Goal: Task Accomplishment & Management: Use online tool/utility

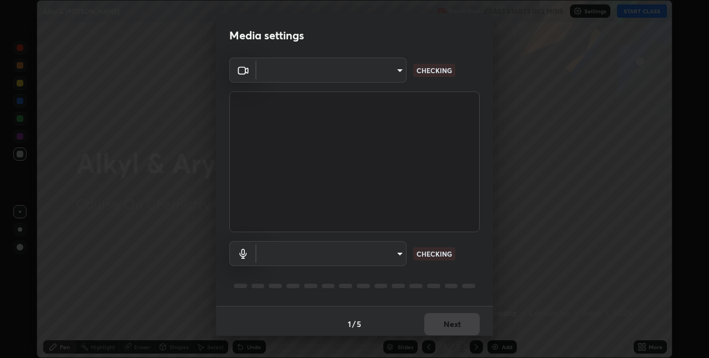
scroll to position [358, 709]
type input "991f874612634fb740a7a2eac7f11ca4c5c922d1b60a0f6e912d77df464512fb"
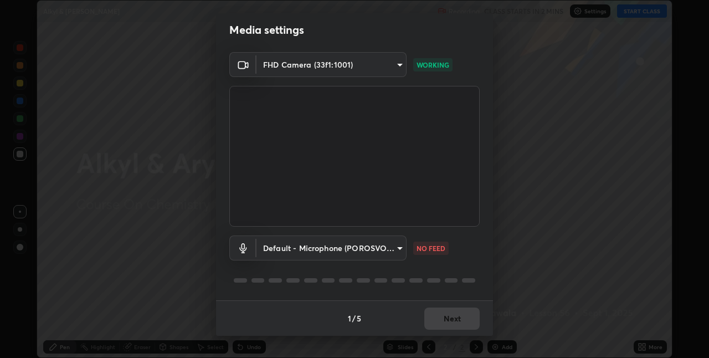
click at [356, 65] on body "Erase all Alkyl & [PERSON_NAME] Recording CLASS STARTS IN 2 MINS Settings START…" at bounding box center [354, 179] width 709 height 358
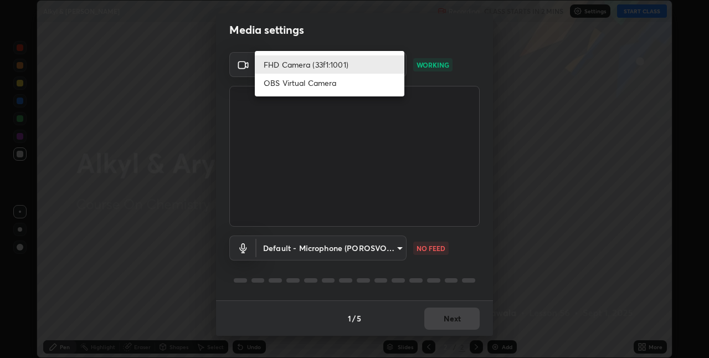
click at [358, 245] on div at bounding box center [354, 179] width 709 height 358
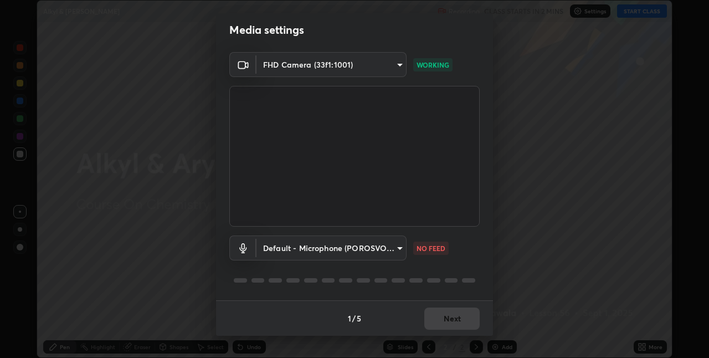
click at [321, 249] on body "Erase all Alkyl & [PERSON_NAME] Recording CLASS STARTS IN 2 MINS Settings START…" at bounding box center [354, 179] width 709 height 358
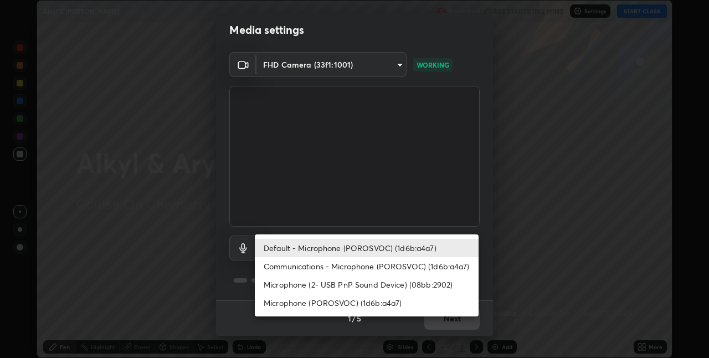
click at [315, 266] on li "Communications - Microphone (POROSVOC) (1d6b:a4a7)" at bounding box center [367, 266] width 224 height 18
type input "communications"
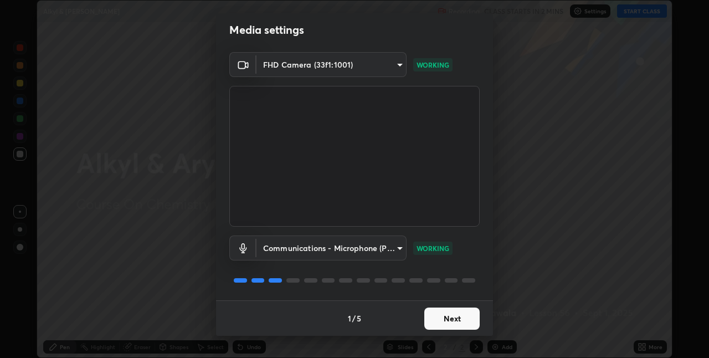
click at [440, 315] on button "Next" at bounding box center [451, 318] width 55 height 22
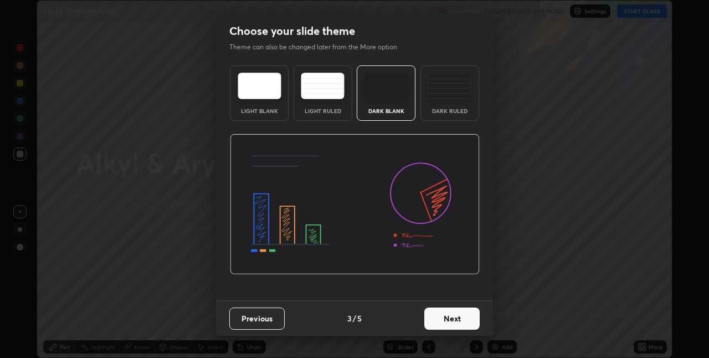
click at [456, 315] on button "Next" at bounding box center [451, 318] width 55 height 22
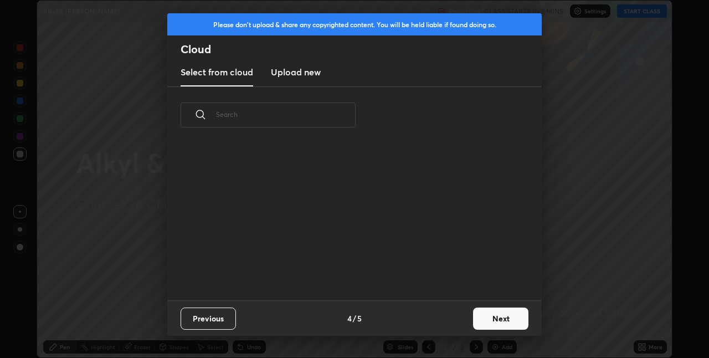
click at [465, 320] on div "Previous 4 / 5 Next" at bounding box center [354, 317] width 374 height 35
click at [491, 325] on button "Next" at bounding box center [500, 318] width 55 height 22
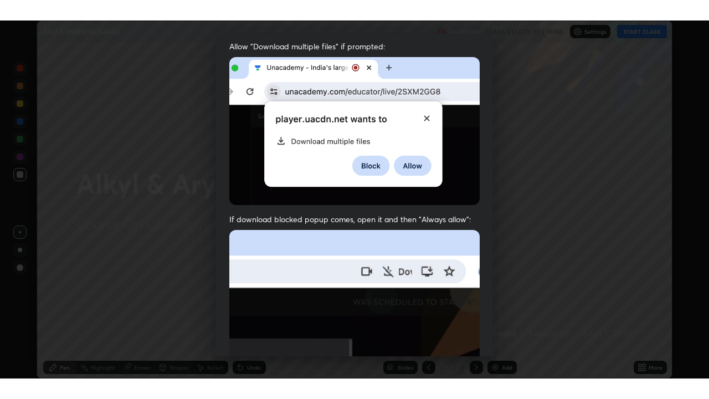
scroll to position [232, 0]
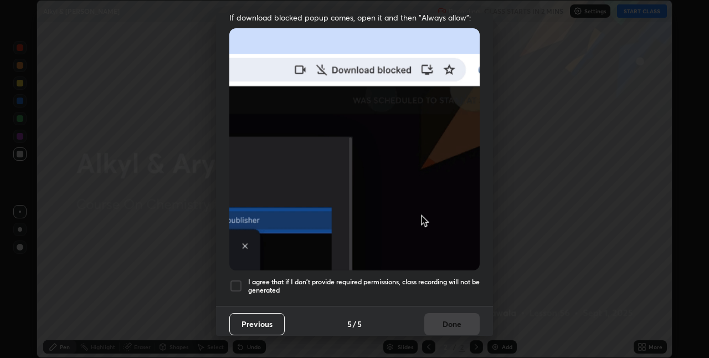
click at [414, 278] on h5 "I agree that if I don't provide required permissions, class recording will not …" at bounding box center [364, 286] width 232 height 17
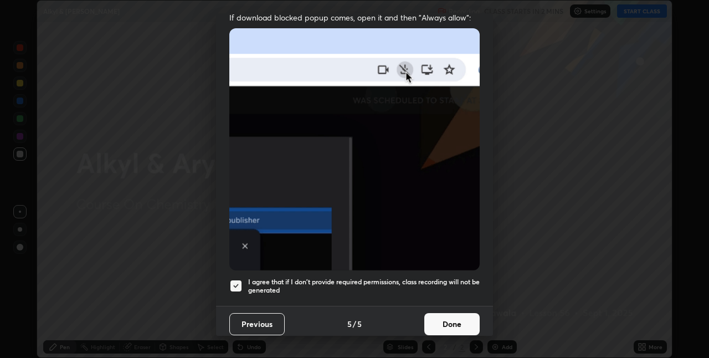
click at [440, 316] on button "Done" at bounding box center [451, 324] width 55 height 22
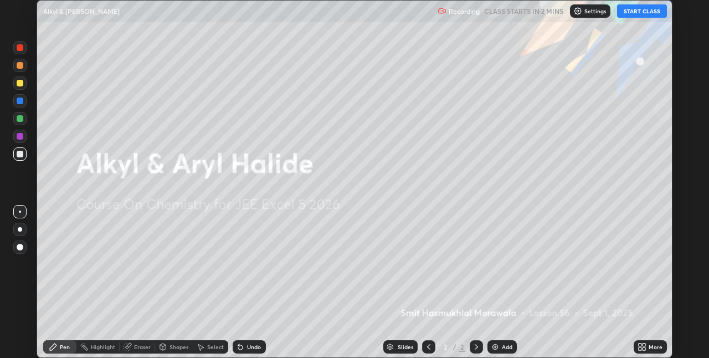
click at [643, 8] on button "START CLASS" at bounding box center [642, 10] width 50 height 13
click at [635, 345] on div "More" at bounding box center [650, 346] width 33 height 13
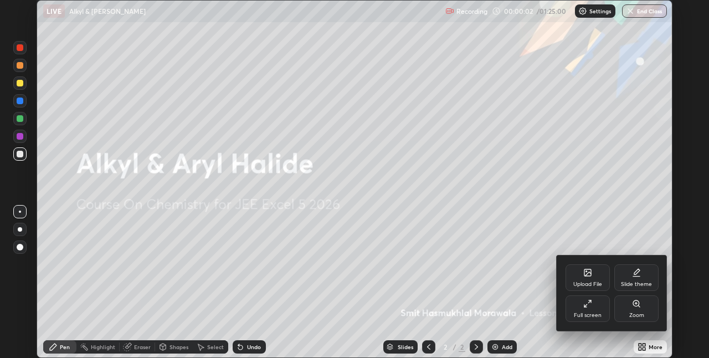
click at [592, 314] on div "Full screen" at bounding box center [588, 315] width 28 height 6
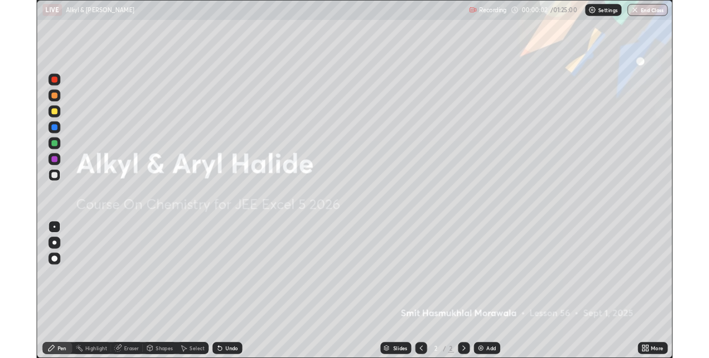
scroll to position [399, 709]
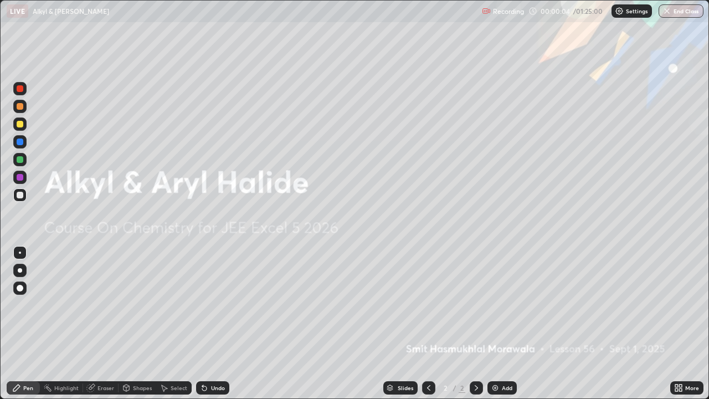
click at [21, 140] on div at bounding box center [20, 141] width 7 height 7
click at [206, 357] on icon at bounding box center [204, 387] width 9 height 9
click at [20, 270] on div at bounding box center [20, 270] width 4 height 4
click at [215, 357] on div "Undo" at bounding box center [218, 388] width 14 height 6
click at [502, 357] on div "Add" at bounding box center [507, 388] width 11 height 6
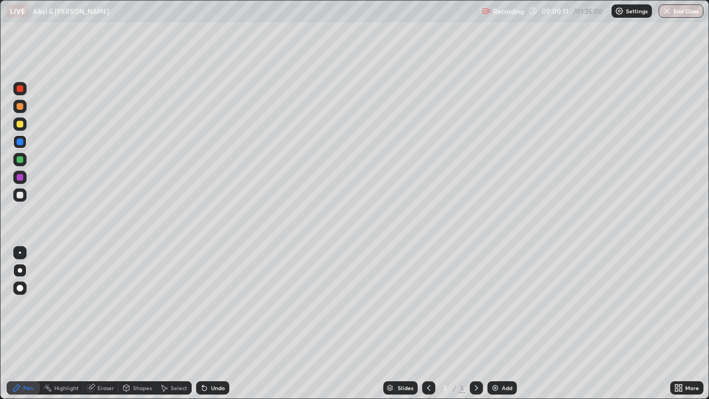
click at [19, 121] on div at bounding box center [20, 124] width 7 height 7
click at [217, 357] on div "Undo" at bounding box center [218, 388] width 14 height 6
click at [21, 140] on div at bounding box center [20, 141] width 7 height 7
click at [18, 141] on div at bounding box center [20, 141] width 7 height 7
click at [18, 139] on div at bounding box center [20, 141] width 7 height 7
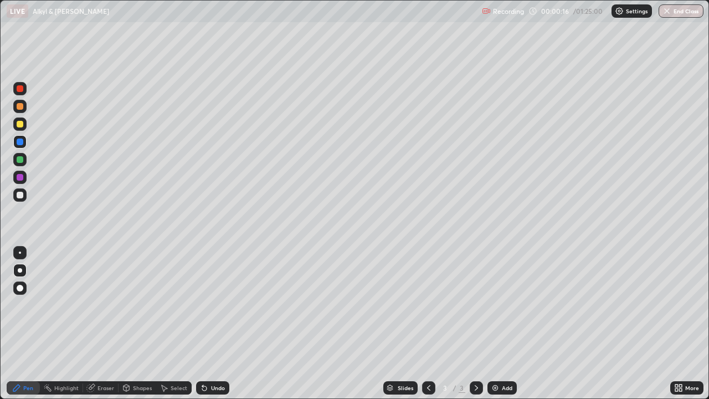
click at [17, 142] on div at bounding box center [20, 141] width 7 height 7
click at [21, 125] on div at bounding box center [20, 124] width 7 height 7
click at [17, 142] on div at bounding box center [20, 141] width 7 height 7
click at [20, 107] on div at bounding box center [20, 106] width 7 height 7
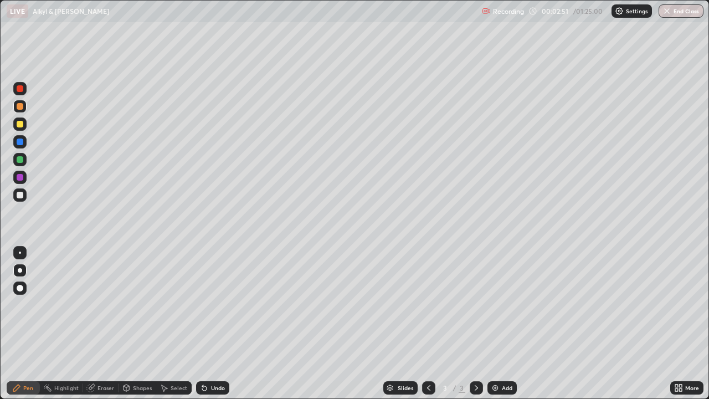
click at [20, 89] on div at bounding box center [20, 88] width 7 height 7
click at [18, 125] on div at bounding box center [20, 124] width 7 height 7
click at [14, 143] on div at bounding box center [19, 141] width 13 height 13
click at [109, 357] on div "Eraser" at bounding box center [100, 387] width 35 height 13
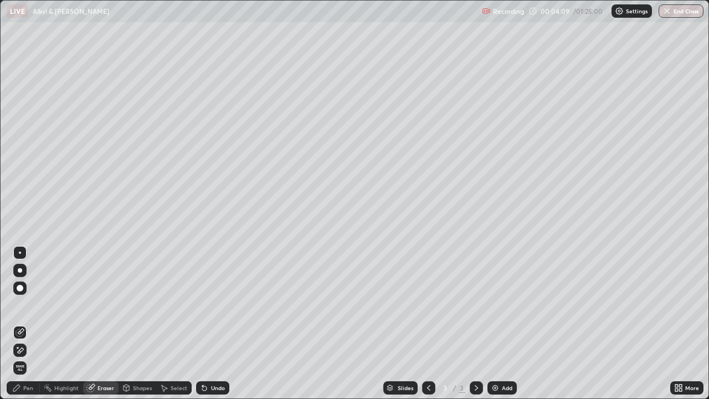
click at [22, 271] on div at bounding box center [19, 270] width 13 height 13
click at [19, 349] on icon at bounding box center [20, 350] width 9 height 9
click at [17, 357] on icon at bounding box center [16, 387] width 7 height 7
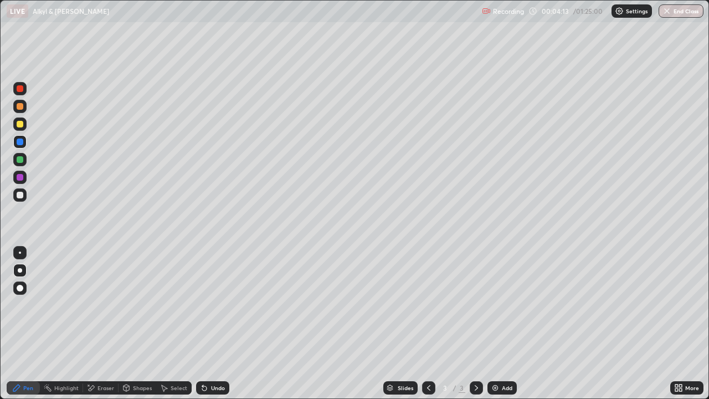
click at [19, 194] on div at bounding box center [20, 195] width 7 height 7
click at [19, 196] on div at bounding box center [20, 195] width 7 height 7
click at [24, 176] on div at bounding box center [19, 177] width 13 height 13
click at [25, 156] on div at bounding box center [19, 159] width 13 height 13
click at [22, 123] on div at bounding box center [20, 124] width 7 height 7
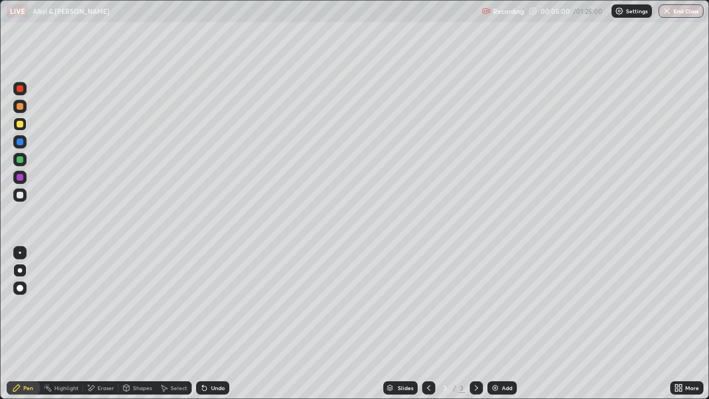
click at [20, 107] on div at bounding box center [20, 106] width 7 height 7
click at [22, 109] on div at bounding box center [20, 106] width 7 height 7
click at [22, 105] on div at bounding box center [20, 106] width 7 height 7
click at [17, 144] on div at bounding box center [20, 141] width 7 height 7
click at [22, 108] on div at bounding box center [20, 106] width 7 height 7
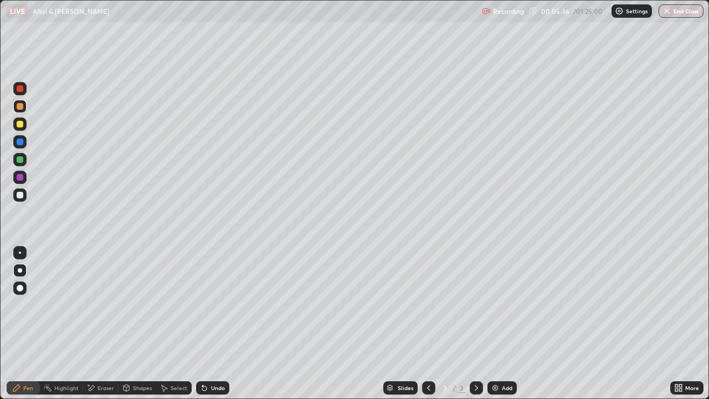
click at [21, 107] on div at bounding box center [20, 106] width 7 height 7
click at [22, 109] on div at bounding box center [20, 106] width 7 height 7
click at [21, 106] on div at bounding box center [20, 106] width 7 height 7
click at [212, 357] on div "Undo" at bounding box center [218, 388] width 14 height 6
click at [211, 357] on div "Undo" at bounding box center [218, 388] width 14 height 6
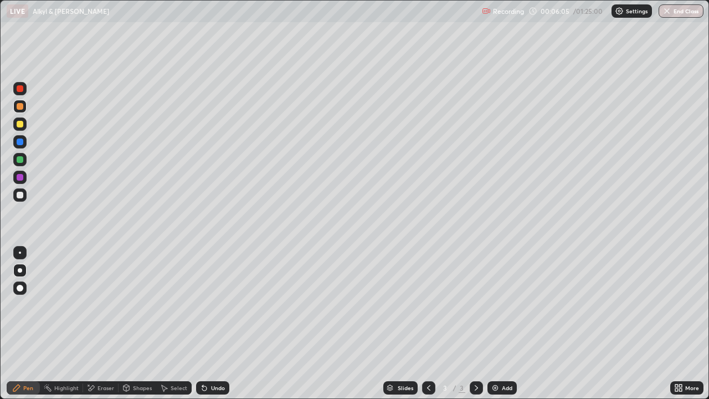
click at [20, 124] on div at bounding box center [20, 124] width 7 height 7
click at [23, 140] on div at bounding box center [20, 141] width 7 height 7
click at [21, 162] on div at bounding box center [20, 159] width 7 height 7
click at [21, 122] on div at bounding box center [20, 124] width 7 height 7
click at [20, 124] on div at bounding box center [20, 124] width 7 height 7
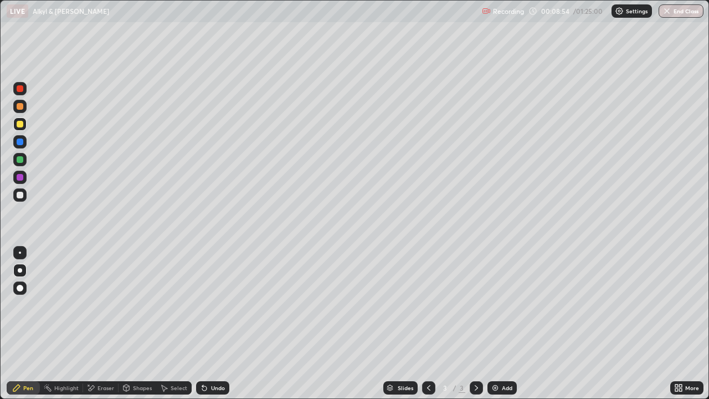
click at [22, 106] on div at bounding box center [20, 106] width 7 height 7
click at [22, 121] on div at bounding box center [20, 124] width 7 height 7
click at [222, 357] on div "Undo" at bounding box center [212, 387] width 33 height 13
click at [24, 142] on div at bounding box center [19, 141] width 13 height 13
click at [207, 357] on div "Undo" at bounding box center [212, 387] width 33 height 13
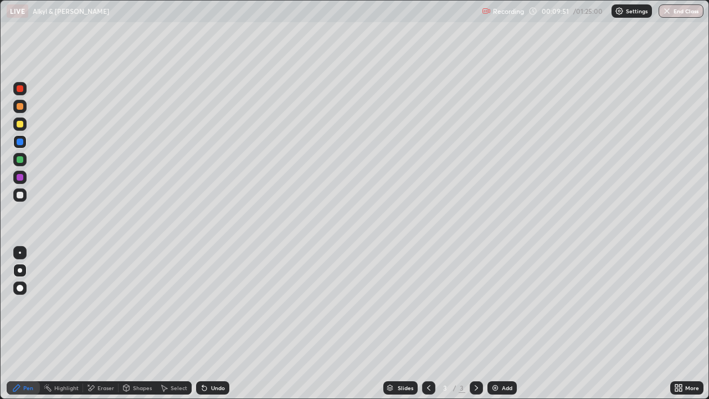
click at [203, 357] on icon at bounding box center [204, 388] width 4 height 4
click at [206, 357] on div "Undo" at bounding box center [212, 387] width 33 height 13
click at [24, 157] on div at bounding box center [19, 159] width 13 height 13
click at [499, 357] on div "Add" at bounding box center [501, 387] width 29 height 13
click at [18, 125] on div at bounding box center [20, 124] width 7 height 7
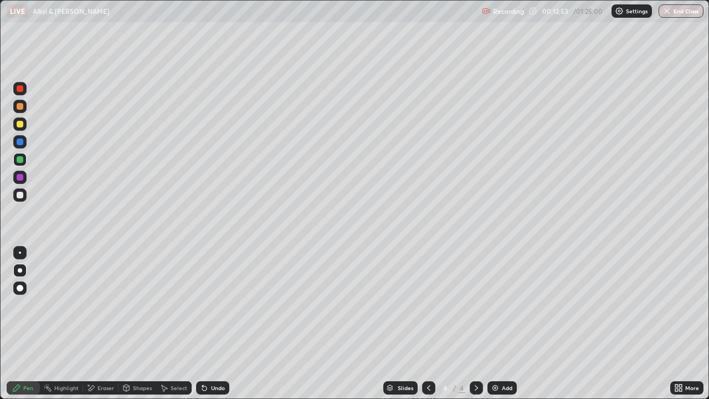
click at [21, 124] on div at bounding box center [20, 124] width 7 height 7
click at [20, 124] on div at bounding box center [20, 124] width 7 height 7
click at [22, 122] on div at bounding box center [20, 124] width 7 height 7
click at [21, 122] on div at bounding box center [20, 124] width 7 height 7
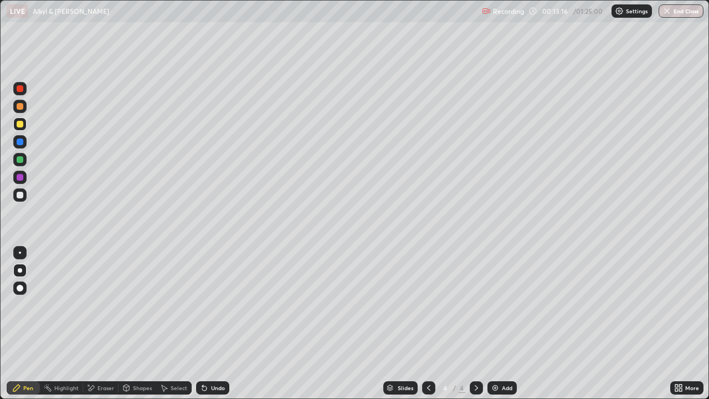
click at [20, 106] on div at bounding box center [20, 106] width 7 height 7
click at [21, 140] on div at bounding box center [20, 141] width 7 height 7
click at [21, 143] on div at bounding box center [20, 141] width 7 height 7
click at [23, 107] on div at bounding box center [20, 106] width 7 height 7
click at [21, 90] on div at bounding box center [20, 88] width 7 height 7
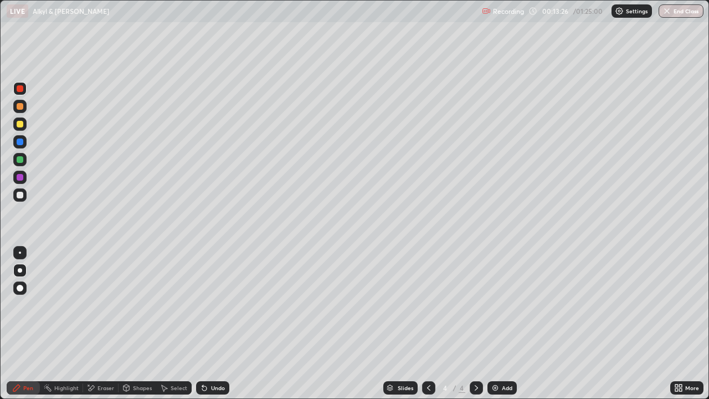
click at [20, 125] on div at bounding box center [20, 124] width 7 height 7
click at [23, 123] on div at bounding box center [20, 124] width 7 height 7
click at [213, 357] on div "Undo" at bounding box center [218, 388] width 14 height 6
click at [212, 357] on div "Undo" at bounding box center [218, 388] width 14 height 6
click at [20, 160] on div at bounding box center [20, 159] width 7 height 7
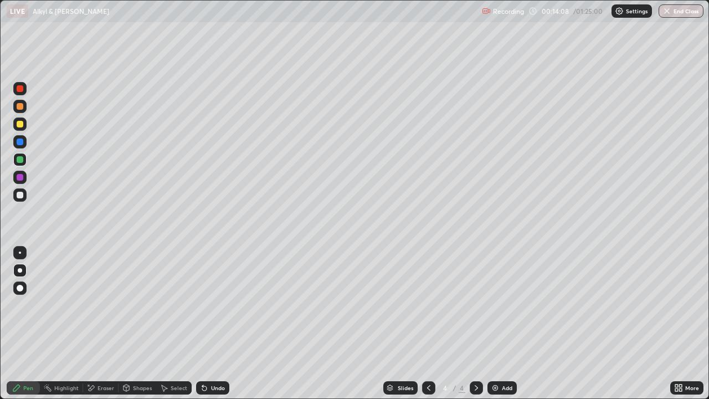
click at [20, 124] on div at bounding box center [20, 124] width 7 height 7
click at [18, 162] on div at bounding box center [20, 159] width 7 height 7
click at [18, 175] on div at bounding box center [20, 177] width 7 height 7
click at [20, 194] on div at bounding box center [20, 195] width 7 height 7
click at [21, 146] on div at bounding box center [19, 141] width 13 height 13
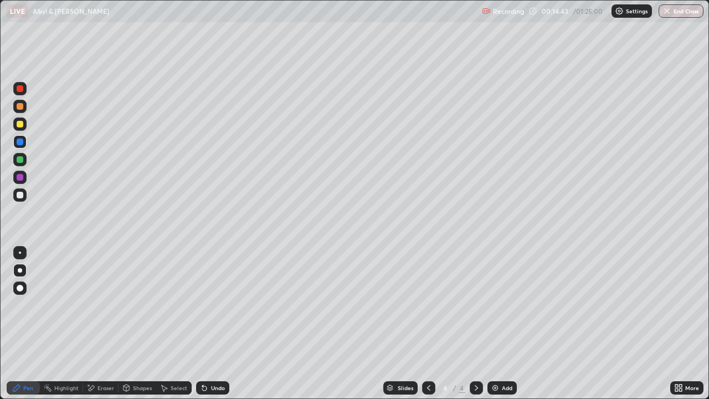
click at [25, 156] on div at bounding box center [19, 159] width 13 height 13
click at [25, 141] on div at bounding box center [19, 141] width 13 height 13
click at [19, 109] on div at bounding box center [20, 106] width 7 height 7
click at [24, 106] on div at bounding box center [19, 106] width 13 height 13
click at [21, 121] on div at bounding box center [20, 124] width 7 height 7
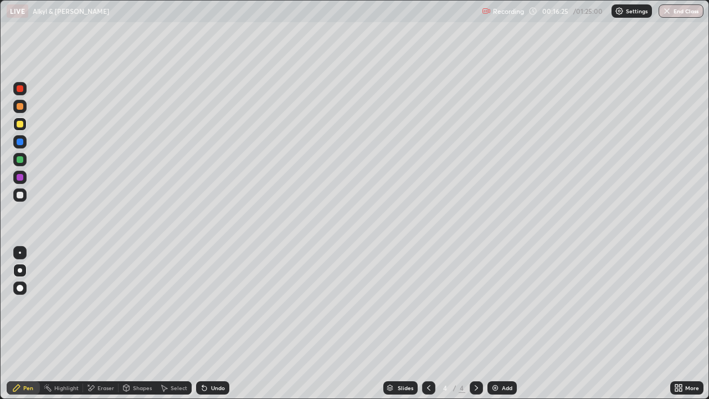
click at [209, 357] on div "Undo" at bounding box center [212, 387] width 33 height 13
click at [20, 107] on div at bounding box center [20, 106] width 7 height 7
click at [207, 357] on icon at bounding box center [204, 387] width 9 height 9
click at [203, 357] on icon at bounding box center [204, 388] width 4 height 4
click at [513, 357] on div "Add" at bounding box center [501, 387] width 29 height 13
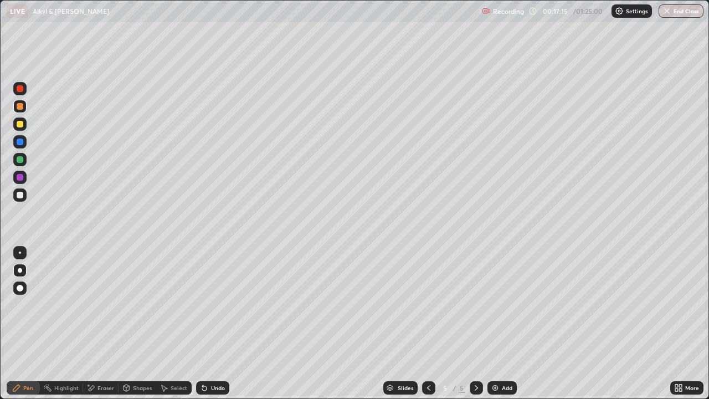
click at [426, 357] on icon at bounding box center [428, 387] width 9 height 9
click at [497, 357] on img at bounding box center [495, 387] width 9 height 9
click at [426, 357] on icon at bounding box center [428, 387] width 9 height 9
click at [472, 357] on div at bounding box center [476, 387] width 13 height 13
click at [19, 182] on div at bounding box center [19, 177] width 13 height 13
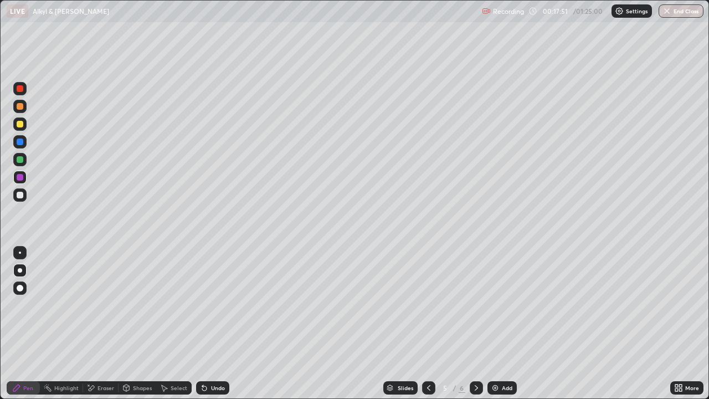
click at [24, 161] on div at bounding box center [19, 159] width 13 height 13
click at [18, 172] on div at bounding box center [19, 177] width 13 height 13
click at [20, 124] on div at bounding box center [20, 124] width 7 height 7
click at [219, 357] on div "Undo" at bounding box center [212, 387] width 33 height 13
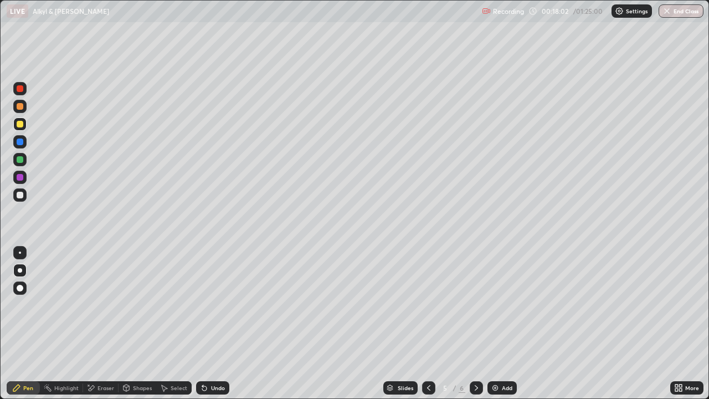
click at [222, 357] on div "Undo" at bounding box center [218, 388] width 14 height 6
click at [218, 357] on div "Undo" at bounding box center [218, 388] width 14 height 6
click at [21, 193] on div at bounding box center [20, 195] width 7 height 7
click at [100, 357] on div "Eraser" at bounding box center [100, 387] width 35 height 13
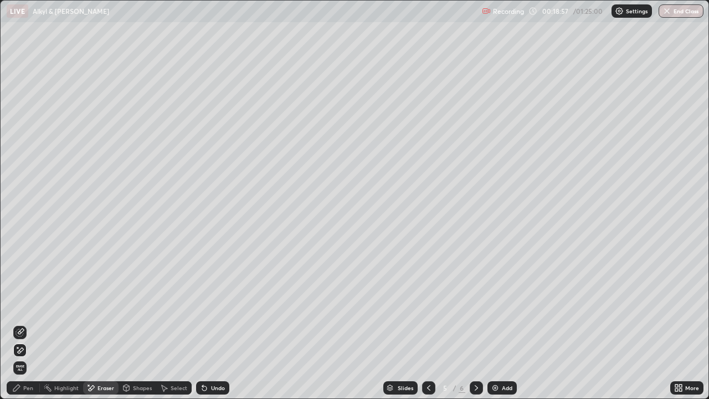
click at [33, 357] on div "Pen" at bounding box center [28, 388] width 10 height 6
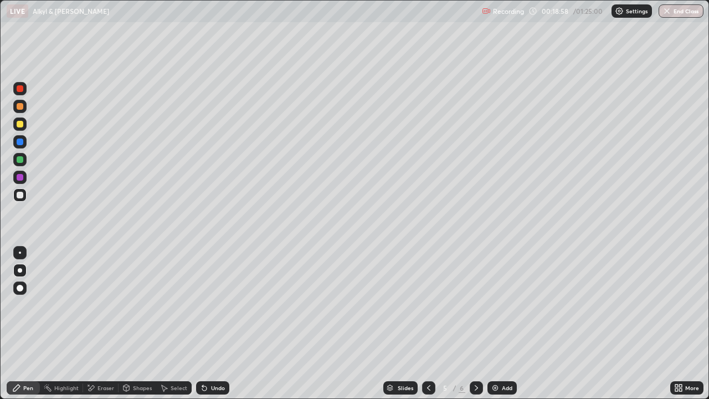
click at [20, 124] on div at bounding box center [20, 124] width 7 height 7
click at [24, 191] on div at bounding box center [19, 194] width 13 height 13
click at [24, 160] on div at bounding box center [19, 159] width 13 height 13
click at [103, 357] on div "Eraser" at bounding box center [105, 388] width 17 height 6
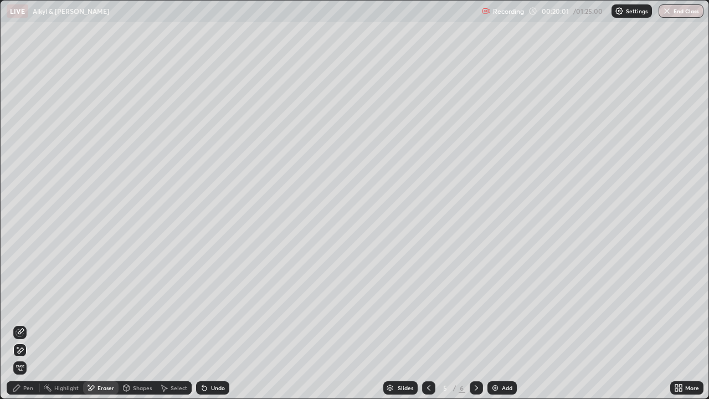
click at [23, 357] on div "Pen" at bounding box center [28, 388] width 10 height 6
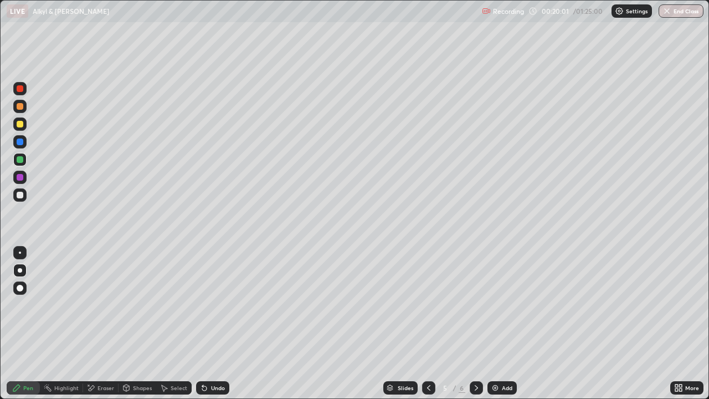
click at [17, 195] on div at bounding box center [20, 195] width 7 height 7
click at [19, 193] on div at bounding box center [20, 195] width 7 height 7
click at [502, 357] on div "Add" at bounding box center [507, 388] width 11 height 6
click at [20, 124] on div at bounding box center [20, 124] width 7 height 7
click at [20, 123] on div at bounding box center [20, 124] width 7 height 7
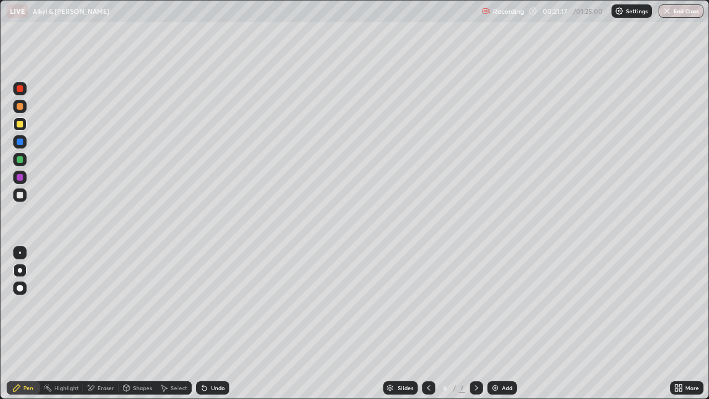
click at [21, 121] on div at bounding box center [20, 124] width 7 height 7
click at [20, 121] on div at bounding box center [20, 124] width 7 height 7
click at [18, 123] on div at bounding box center [20, 124] width 7 height 7
click at [21, 124] on div at bounding box center [20, 124] width 7 height 7
click at [22, 107] on div at bounding box center [20, 106] width 7 height 7
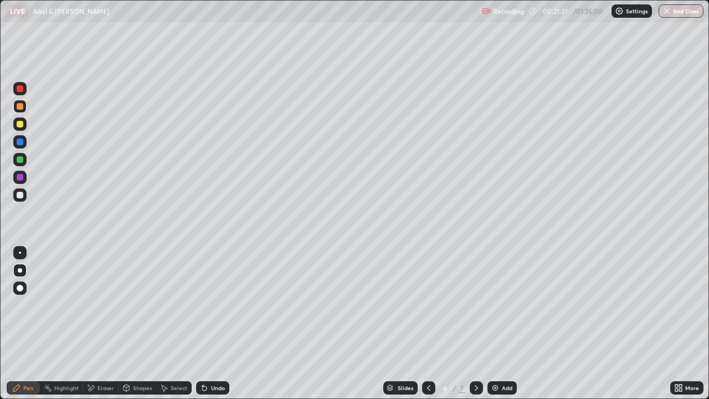
click at [22, 189] on div at bounding box center [19, 194] width 13 height 13
click at [214, 357] on div "Undo" at bounding box center [212, 387] width 33 height 13
click at [216, 357] on div "Undo" at bounding box center [218, 388] width 14 height 6
click at [22, 142] on div at bounding box center [20, 141] width 7 height 7
click at [20, 123] on div at bounding box center [20, 124] width 7 height 7
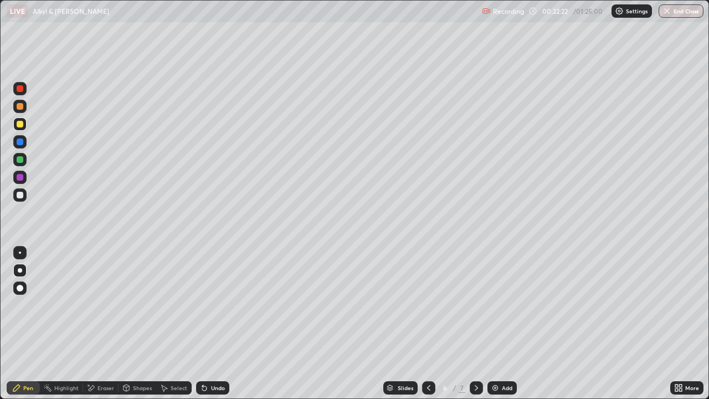
click at [17, 107] on div at bounding box center [20, 106] width 7 height 7
click at [20, 121] on div at bounding box center [20, 124] width 7 height 7
click at [18, 141] on div at bounding box center [20, 141] width 7 height 7
click at [97, 357] on div "Eraser" at bounding box center [100, 387] width 35 height 13
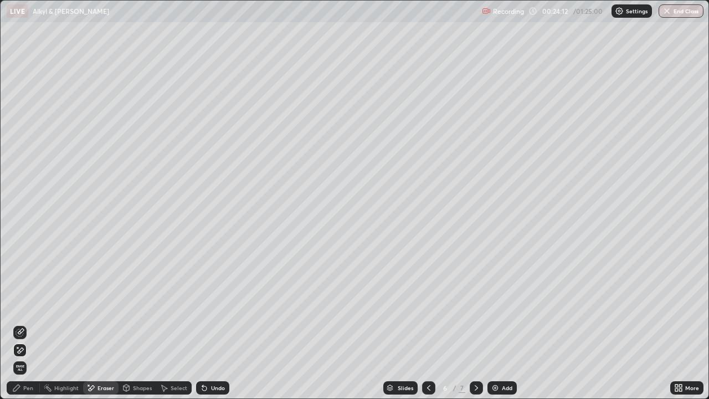
click at [209, 357] on div "Undo" at bounding box center [212, 387] width 33 height 13
click at [204, 357] on icon at bounding box center [204, 387] width 9 height 9
click at [207, 357] on div "Undo" at bounding box center [212, 387] width 33 height 13
click at [208, 357] on div "Undo" at bounding box center [212, 387] width 33 height 13
click at [202, 357] on icon at bounding box center [202, 385] width 1 height 1
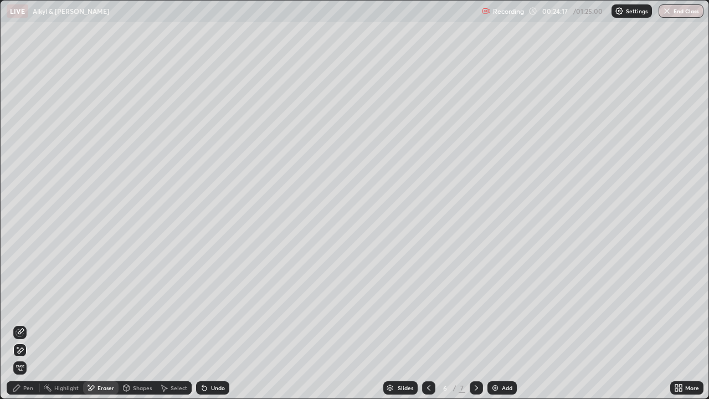
click at [107, 357] on div "Eraser" at bounding box center [100, 387] width 35 height 13
click at [31, 357] on div "Pen" at bounding box center [28, 388] width 10 height 6
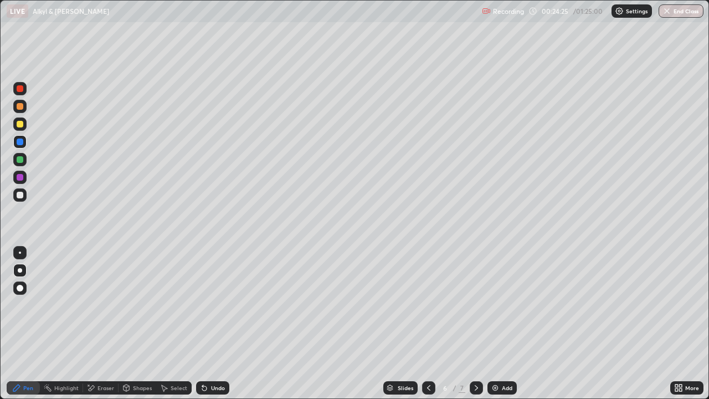
click at [19, 196] on div at bounding box center [20, 195] width 7 height 7
click at [22, 197] on div at bounding box center [20, 195] width 7 height 7
click at [25, 124] on div at bounding box center [19, 123] width 13 height 13
click at [19, 143] on div at bounding box center [20, 141] width 7 height 7
click at [20, 160] on div at bounding box center [20, 159] width 7 height 7
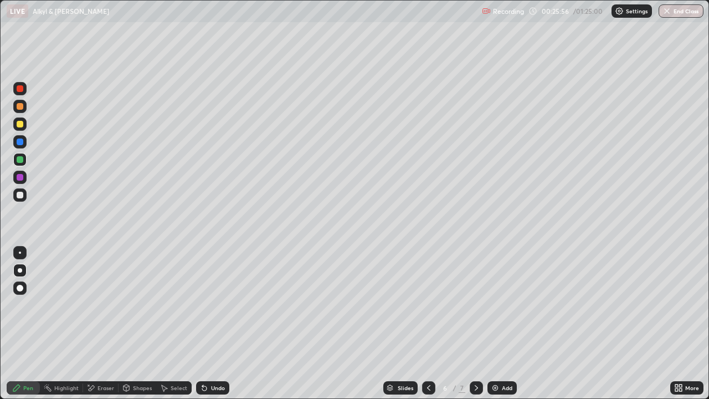
click at [19, 157] on div at bounding box center [20, 159] width 7 height 7
click at [21, 160] on div at bounding box center [20, 159] width 7 height 7
click at [23, 190] on div at bounding box center [19, 194] width 13 height 13
click at [21, 176] on div at bounding box center [20, 177] width 7 height 7
click at [20, 160] on div at bounding box center [20, 159] width 7 height 7
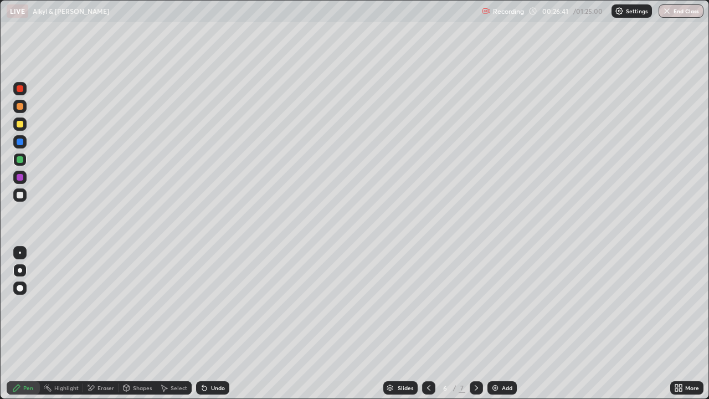
click at [218, 357] on div "Undo" at bounding box center [218, 388] width 14 height 6
click at [19, 142] on div at bounding box center [20, 141] width 7 height 7
click at [20, 125] on div at bounding box center [20, 124] width 7 height 7
click at [18, 197] on div at bounding box center [20, 195] width 7 height 7
click at [22, 108] on div at bounding box center [20, 106] width 7 height 7
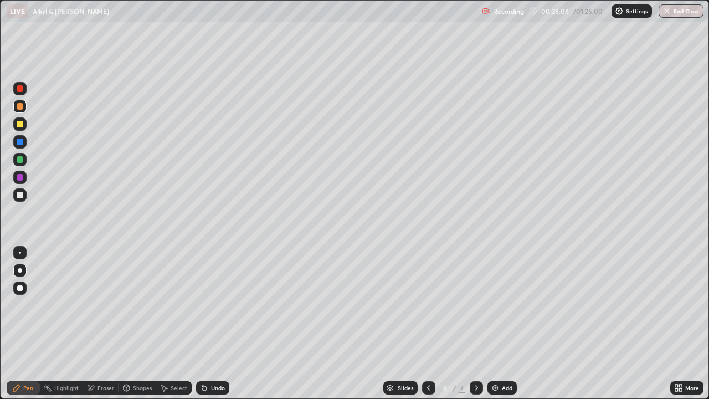
click at [22, 138] on div at bounding box center [19, 141] width 13 height 13
click at [100, 357] on div "Eraser" at bounding box center [105, 388] width 17 height 6
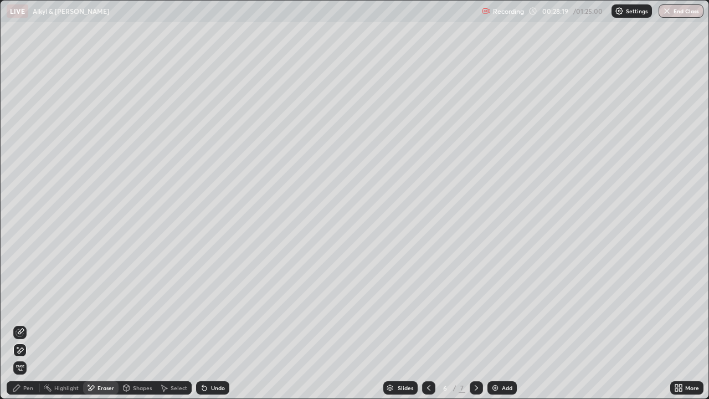
click at [27, 357] on div "Pen" at bounding box center [23, 387] width 33 height 13
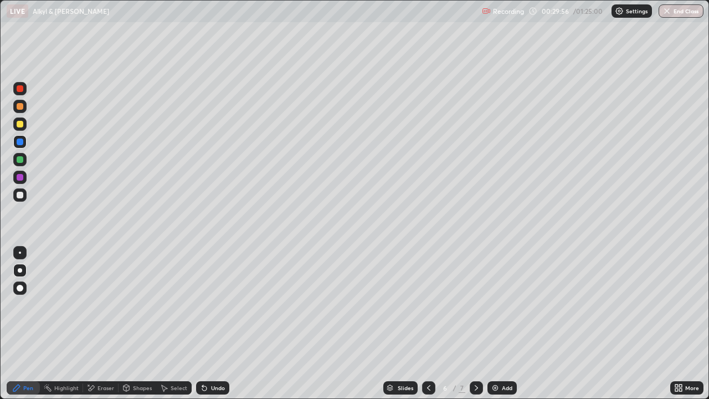
click at [475, 357] on icon at bounding box center [476, 387] width 9 height 9
click at [20, 125] on div at bounding box center [20, 124] width 7 height 7
click at [214, 357] on div "Undo" at bounding box center [212, 387] width 33 height 13
click at [20, 193] on div at bounding box center [20, 195] width 7 height 7
click at [23, 157] on div at bounding box center [19, 159] width 13 height 13
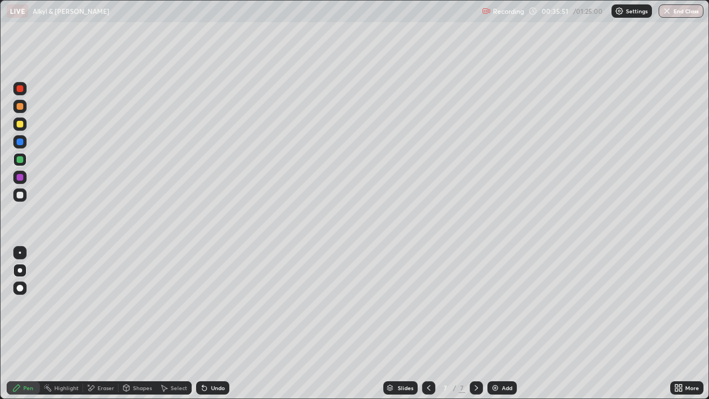
click at [214, 357] on div "Undo" at bounding box center [218, 388] width 14 height 6
click at [215, 357] on div "Undo" at bounding box center [218, 388] width 14 height 6
click at [101, 357] on div "Eraser" at bounding box center [105, 388] width 17 height 6
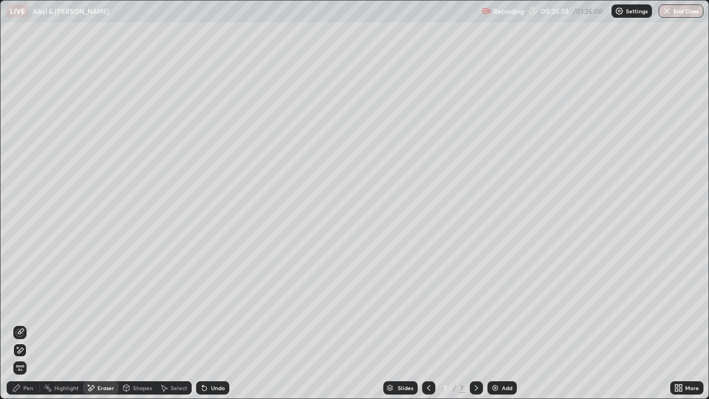
click at [23, 357] on div "Pen" at bounding box center [28, 388] width 10 height 6
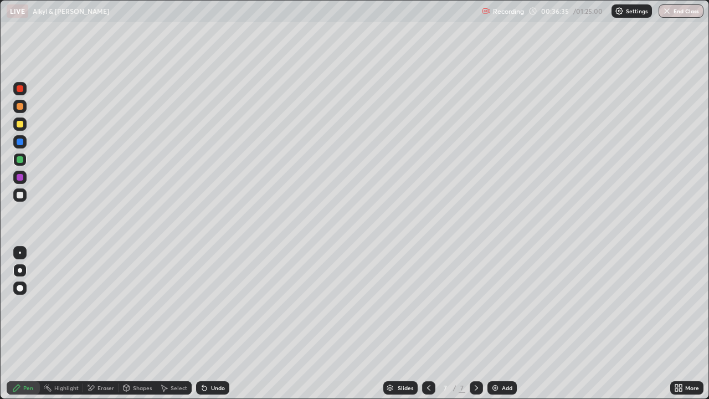
click at [23, 160] on div at bounding box center [20, 159] width 7 height 7
click at [20, 194] on div at bounding box center [20, 195] width 7 height 7
click at [19, 158] on div at bounding box center [20, 159] width 7 height 7
click at [17, 175] on div at bounding box center [20, 177] width 7 height 7
click at [497, 357] on img at bounding box center [495, 387] width 9 height 9
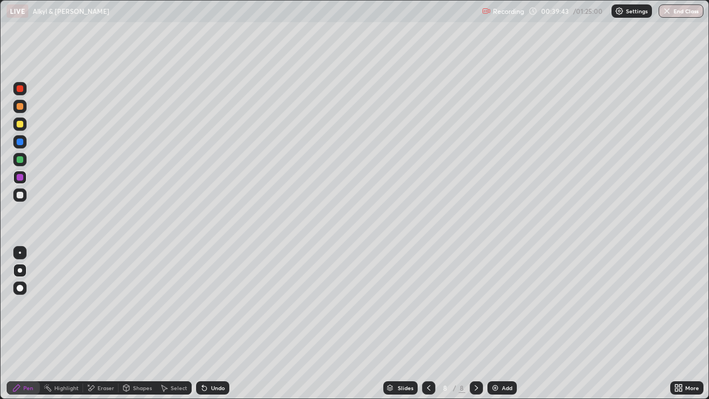
click at [22, 172] on div at bounding box center [19, 177] width 13 height 13
click at [23, 157] on div at bounding box center [19, 159] width 13 height 13
click at [24, 122] on div at bounding box center [19, 123] width 13 height 13
click at [21, 107] on div at bounding box center [20, 106] width 7 height 7
click at [202, 357] on icon at bounding box center [202, 385] width 1 height 1
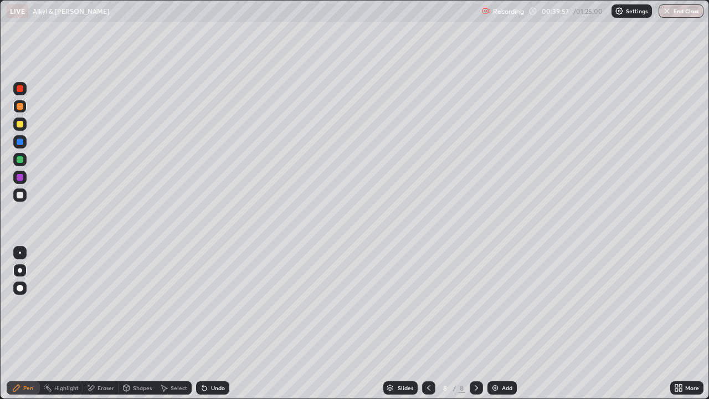
click at [207, 357] on icon at bounding box center [204, 387] width 9 height 9
click at [221, 357] on div "Undo" at bounding box center [212, 387] width 33 height 13
click at [213, 357] on div "Undo" at bounding box center [218, 388] width 14 height 6
click at [19, 124] on div at bounding box center [20, 124] width 7 height 7
click at [22, 161] on div at bounding box center [20, 159] width 7 height 7
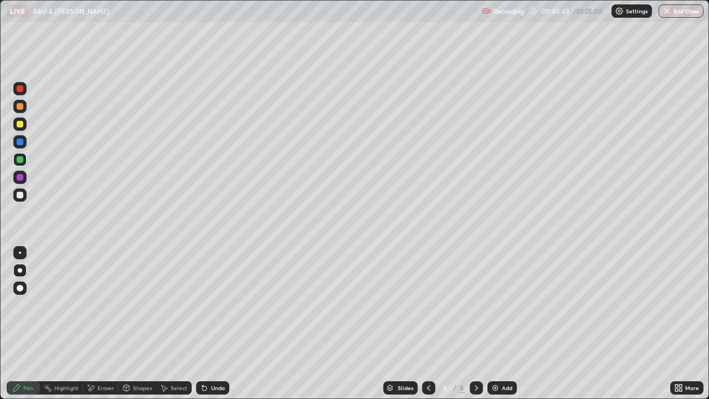
click at [22, 140] on div at bounding box center [20, 141] width 7 height 7
click at [23, 158] on div at bounding box center [20, 159] width 7 height 7
click at [21, 176] on div at bounding box center [20, 177] width 7 height 7
click at [640, 145] on button "Undo" at bounding box center [655, 146] width 32 height 13
click at [17, 160] on div at bounding box center [20, 159] width 7 height 7
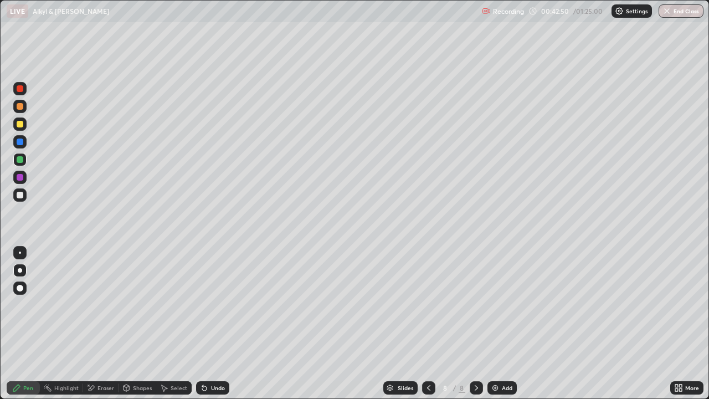
click at [210, 357] on div "Undo" at bounding box center [212, 387] width 33 height 13
click at [209, 357] on div "Undo" at bounding box center [212, 387] width 33 height 13
click at [20, 178] on div at bounding box center [20, 177] width 7 height 7
click at [23, 122] on div at bounding box center [20, 124] width 7 height 7
click at [21, 125] on div at bounding box center [20, 124] width 7 height 7
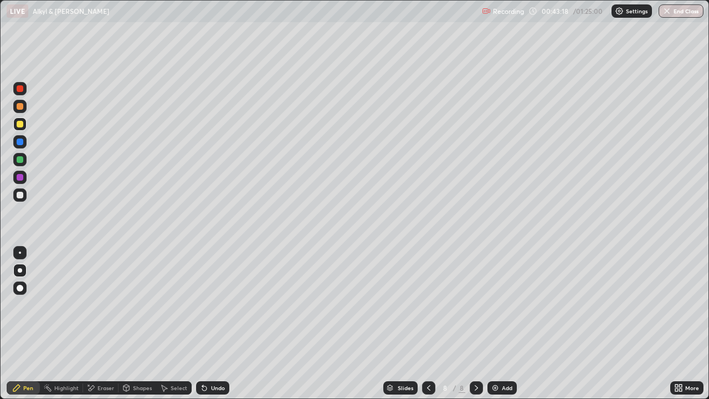
click at [17, 193] on div at bounding box center [20, 195] width 7 height 7
click at [95, 357] on div "Eraser" at bounding box center [100, 387] width 35 height 13
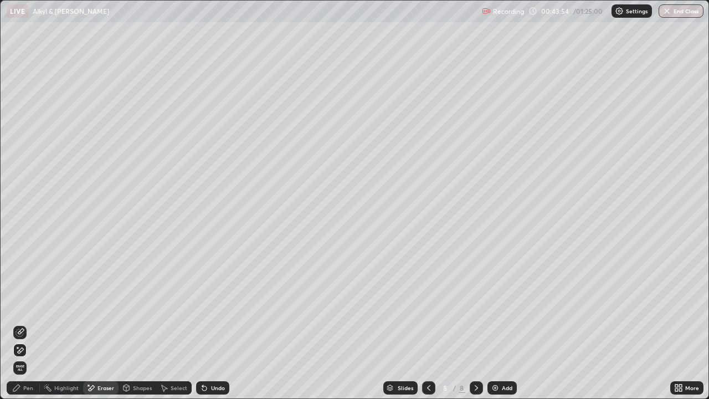
click at [27, 357] on div "Pen" at bounding box center [23, 387] width 33 height 13
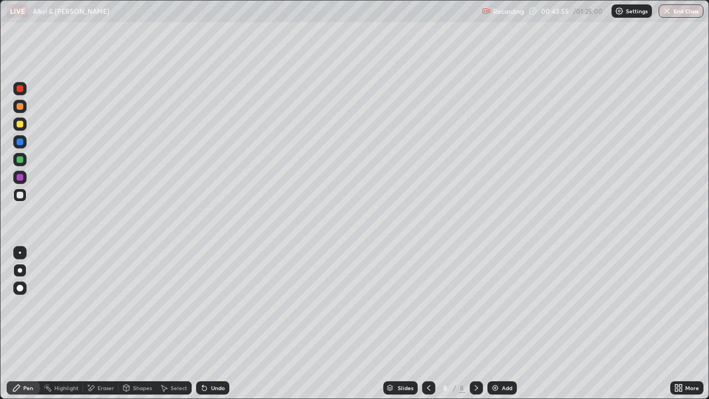
click at [17, 119] on div at bounding box center [19, 123] width 13 height 13
click at [21, 196] on div at bounding box center [20, 195] width 7 height 7
click at [19, 178] on div at bounding box center [20, 177] width 7 height 7
click at [22, 194] on div at bounding box center [20, 195] width 7 height 7
click at [96, 357] on div "Eraser" at bounding box center [100, 387] width 35 height 13
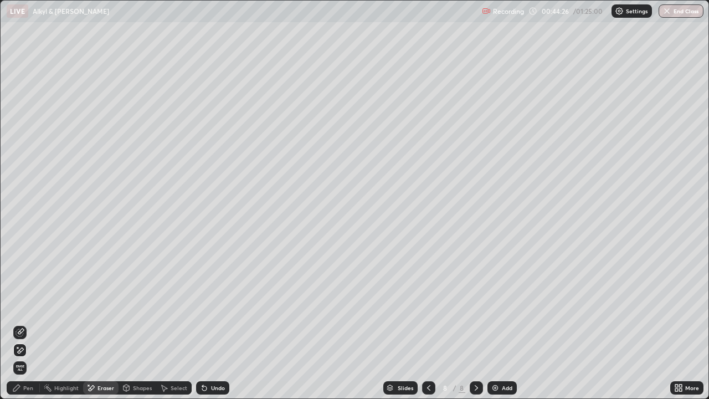
click at [27, 357] on div "Pen" at bounding box center [28, 388] width 10 height 6
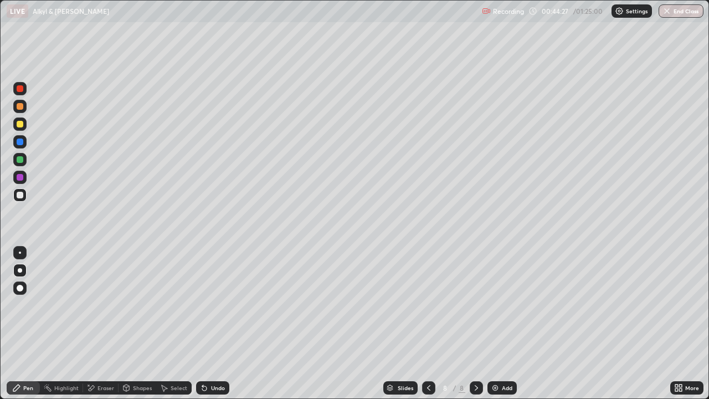
click at [24, 191] on div at bounding box center [19, 194] width 13 height 13
click at [20, 161] on div at bounding box center [20, 159] width 7 height 7
click at [502, 357] on div "Add" at bounding box center [507, 388] width 11 height 6
click at [22, 125] on div at bounding box center [20, 124] width 7 height 7
click at [427, 357] on icon at bounding box center [428, 387] width 9 height 9
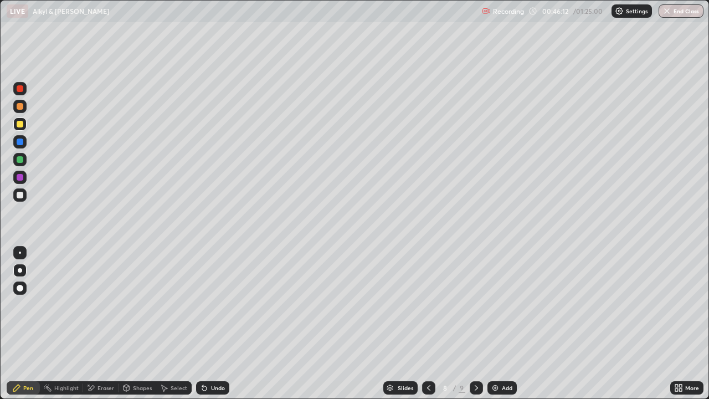
click at [474, 357] on icon at bounding box center [476, 387] width 9 height 9
click at [20, 194] on div at bounding box center [20, 195] width 7 height 7
click at [21, 153] on div at bounding box center [19, 159] width 13 height 13
click at [22, 158] on div at bounding box center [20, 159] width 7 height 7
click at [20, 141] on div at bounding box center [20, 141] width 7 height 7
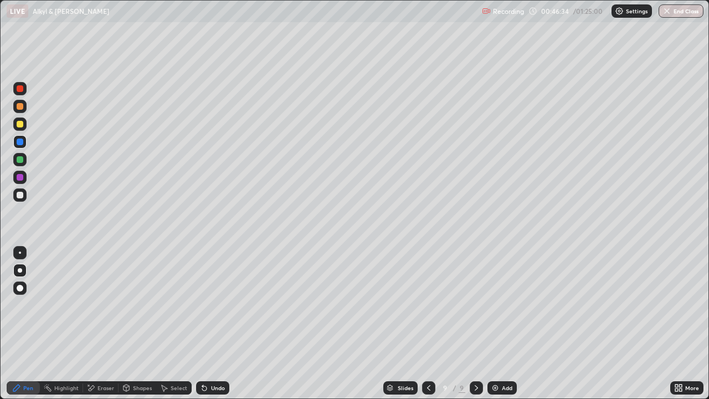
click at [18, 196] on div at bounding box center [20, 195] width 7 height 7
click at [20, 125] on div at bounding box center [20, 124] width 7 height 7
click at [21, 191] on div at bounding box center [19, 194] width 13 height 13
click at [20, 161] on div at bounding box center [20, 159] width 7 height 7
click at [20, 196] on div at bounding box center [20, 195] width 7 height 7
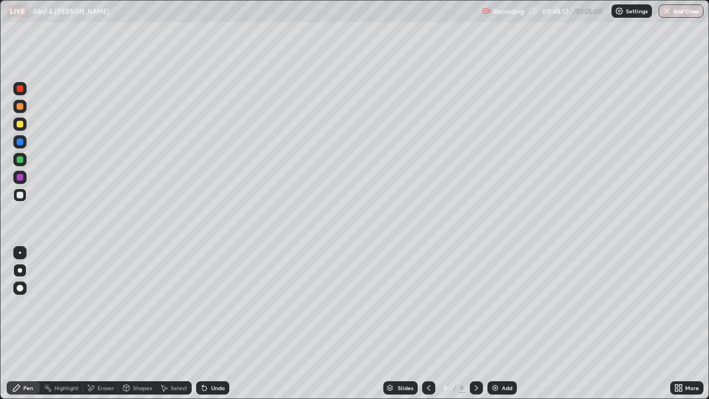
click at [21, 121] on div at bounding box center [20, 124] width 7 height 7
click at [20, 196] on div at bounding box center [20, 195] width 7 height 7
click at [216, 357] on div "Undo" at bounding box center [212, 387] width 33 height 13
click at [503, 357] on div "Add" at bounding box center [507, 388] width 11 height 6
click at [22, 126] on div at bounding box center [20, 124] width 7 height 7
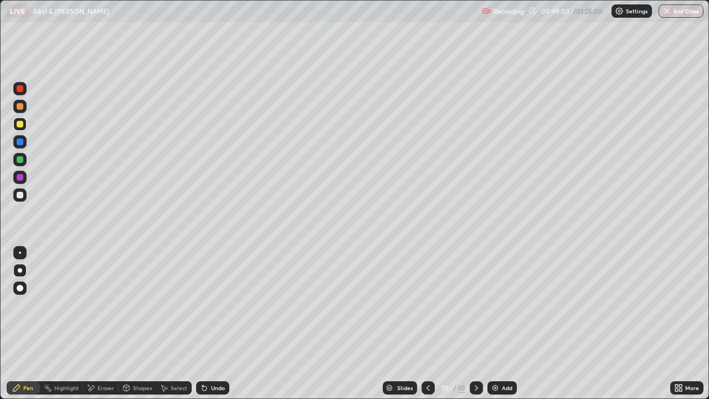
click at [426, 357] on div at bounding box center [428, 387] width 13 height 13
click at [470, 357] on div at bounding box center [476, 387] width 13 height 13
click at [22, 137] on div at bounding box center [19, 141] width 13 height 13
click at [21, 106] on div at bounding box center [20, 106] width 7 height 7
click at [22, 126] on div at bounding box center [20, 124] width 7 height 7
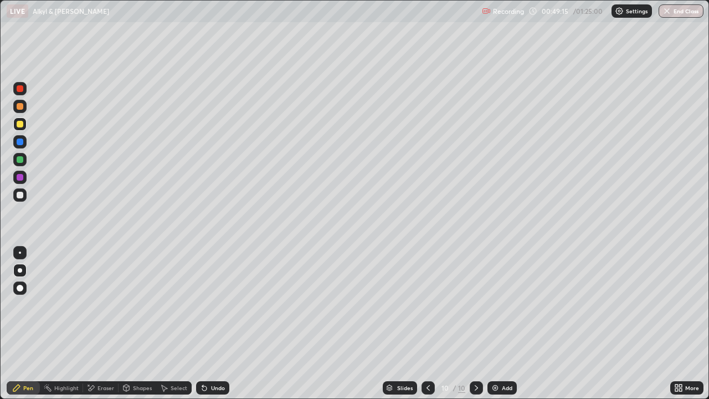
click at [218, 357] on div "Undo" at bounding box center [218, 388] width 14 height 6
click at [215, 357] on div "Undo" at bounding box center [218, 388] width 14 height 6
click at [202, 357] on icon at bounding box center [202, 385] width 1 height 1
click at [208, 357] on div "Undo" at bounding box center [212, 387] width 33 height 13
click at [93, 357] on icon at bounding box center [90, 387] width 9 height 9
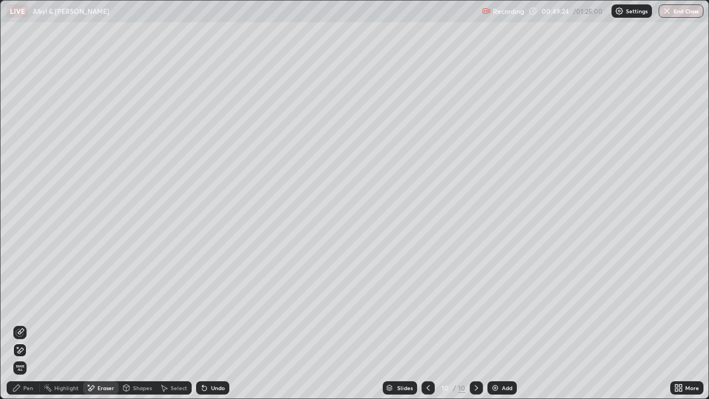
click at [20, 357] on icon at bounding box center [16, 387] width 9 height 9
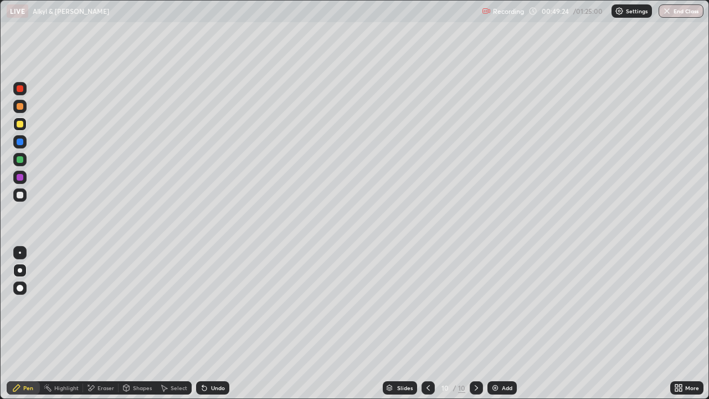
click at [25, 122] on div at bounding box center [19, 123] width 13 height 13
click at [22, 194] on div at bounding box center [20, 195] width 7 height 7
click at [22, 125] on div at bounding box center [20, 124] width 7 height 7
click at [19, 158] on div at bounding box center [20, 159] width 7 height 7
click at [24, 193] on div at bounding box center [19, 194] width 13 height 13
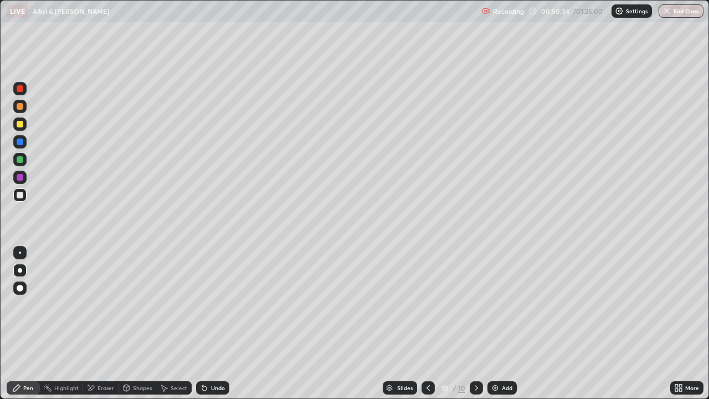
click at [20, 162] on div at bounding box center [20, 159] width 7 height 7
click at [24, 124] on div at bounding box center [19, 123] width 13 height 13
click at [21, 106] on div at bounding box center [20, 106] width 7 height 7
click at [23, 161] on div at bounding box center [20, 159] width 7 height 7
click at [25, 178] on div at bounding box center [19, 177] width 13 height 13
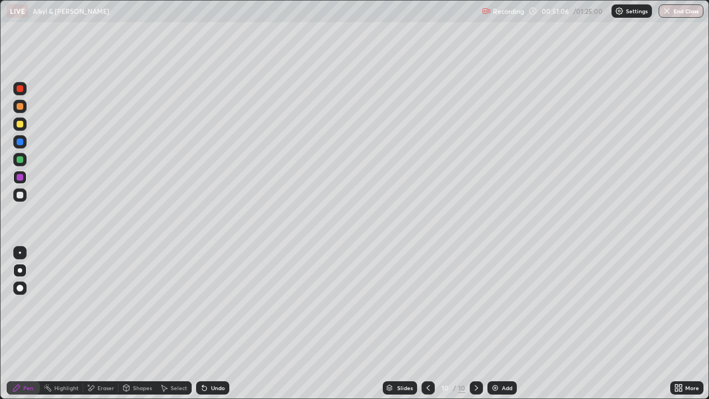
click at [19, 155] on div at bounding box center [19, 159] width 13 height 13
click at [20, 140] on div at bounding box center [20, 141] width 7 height 7
click at [21, 124] on div at bounding box center [20, 124] width 7 height 7
click at [217, 357] on div "Undo" at bounding box center [218, 388] width 14 height 6
click at [219, 357] on div "Undo" at bounding box center [218, 388] width 14 height 6
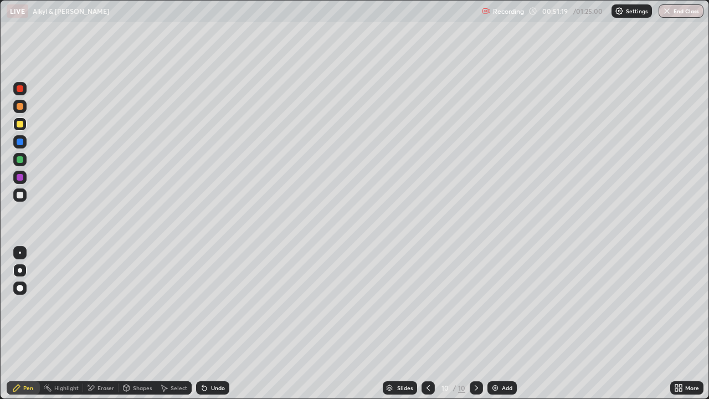
click at [219, 357] on div "Undo" at bounding box center [218, 388] width 14 height 6
click at [218, 357] on div "Undo" at bounding box center [218, 388] width 14 height 6
click at [219, 357] on div "Undo" at bounding box center [218, 388] width 14 height 6
click at [220, 357] on div "Undo" at bounding box center [218, 388] width 14 height 6
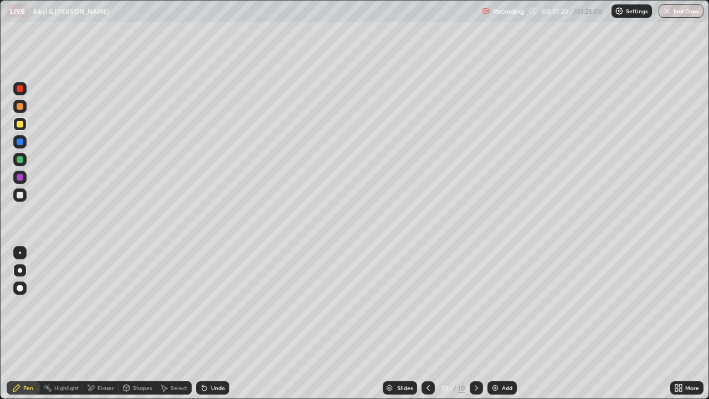
click at [220, 357] on div "Undo" at bounding box center [218, 388] width 14 height 6
click at [221, 357] on div "Undo" at bounding box center [218, 388] width 14 height 6
click at [220, 357] on div "Undo" at bounding box center [218, 388] width 14 height 6
click at [219, 357] on div "Undo" at bounding box center [218, 388] width 14 height 6
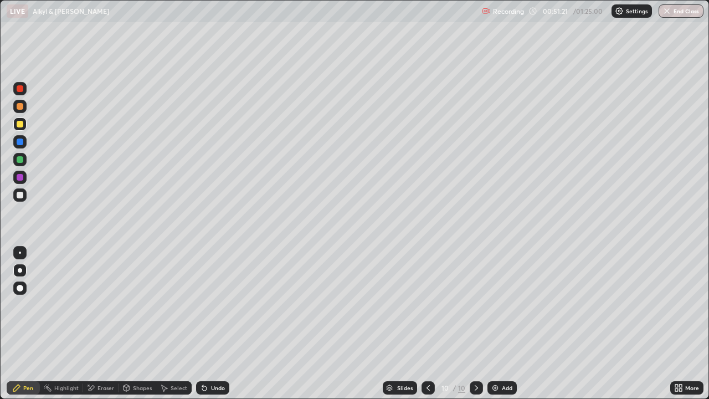
click at [222, 357] on div "Undo" at bounding box center [218, 388] width 14 height 6
click at [223, 357] on div "Undo" at bounding box center [218, 388] width 14 height 6
click at [224, 357] on div "Undo" at bounding box center [212, 387] width 33 height 13
click at [222, 357] on div "Undo" at bounding box center [218, 388] width 14 height 6
click at [223, 357] on div "Undo" at bounding box center [218, 388] width 14 height 6
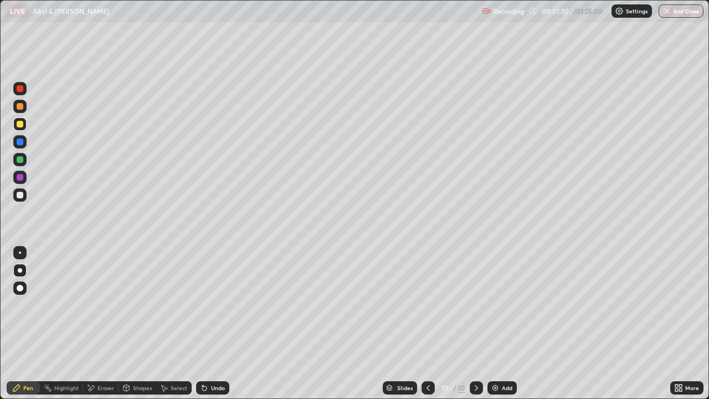
click at [21, 140] on div at bounding box center [20, 141] width 7 height 7
click at [24, 178] on div at bounding box center [19, 177] width 13 height 13
click at [16, 129] on div at bounding box center [19, 123] width 13 height 13
click at [25, 198] on div at bounding box center [19, 194] width 13 height 13
click at [20, 194] on div at bounding box center [20, 195] width 7 height 7
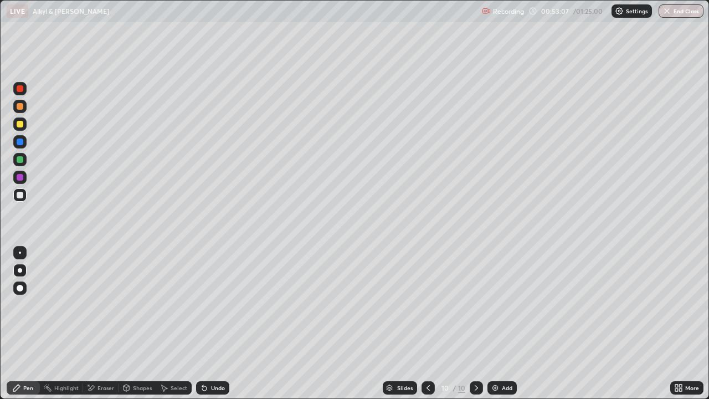
click at [23, 158] on div at bounding box center [20, 159] width 7 height 7
click at [20, 194] on div at bounding box center [20, 195] width 7 height 7
click at [504, 357] on div "Add" at bounding box center [501, 387] width 29 height 13
click at [22, 124] on div at bounding box center [20, 124] width 7 height 7
click at [432, 357] on div at bounding box center [428, 387] width 13 height 13
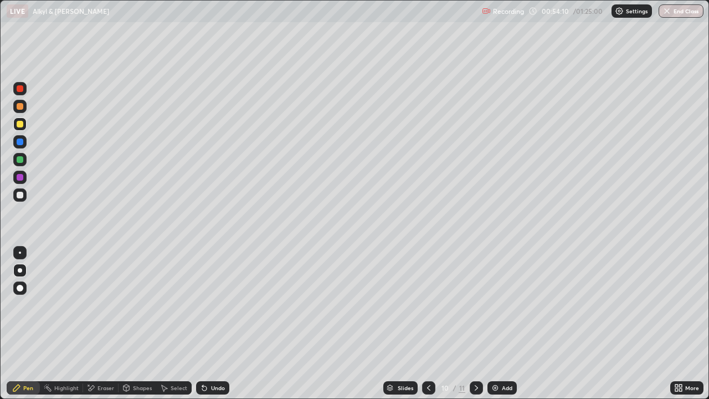
click at [475, 357] on icon at bounding box center [476, 387] width 9 height 9
click at [23, 160] on div at bounding box center [20, 159] width 7 height 7
click at [20, 124] on div at bounding box center [20, 124] width 7 height 7
click at [20, 194] on div at bounding box center [20, 195] width 7 height 7
click at [19, 126] on div at bounding box center [20, 124] width 7 height 7
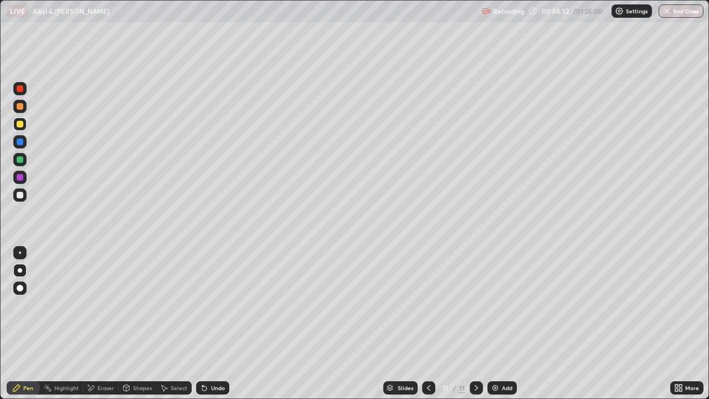
click at [20, 142] on div at bounding box center [20, 141] width 7 height 7
click at [21, 199] on div at bounding box center [19, 194] width 13 height 13
click at [20, 194] on div at bounding box center [20, 195] width 7 height 7
click at [20, 159] on div at bounding box center [20, 159] width 7 height 7
click at [22, 161] on div at bounding box center [20, 159] width 7 height 7
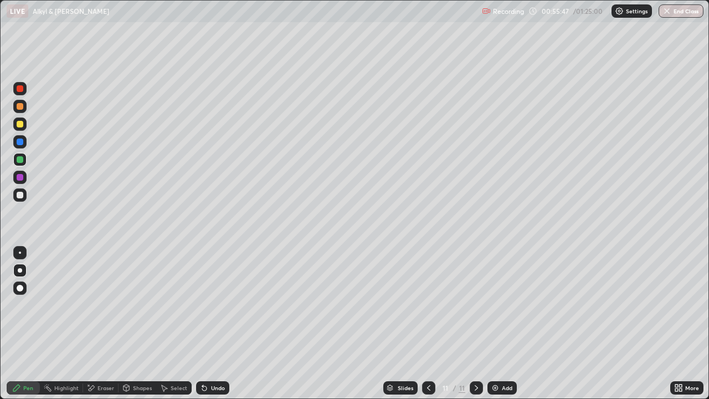
click at [20, 194] on div at bounding box center [20, 195] width 7 height 7
click at [20, 195] on div at bounding box center [20, 195] width 7 height 7
click at [20, 176] on div at bounding box center [20, 177] width 7 height 7
click at [22, 158] on div at bounding box center [20, 159] width 7 height 7
click at [19, 173] on div at bounding box center [19, 177] width 13 height 13
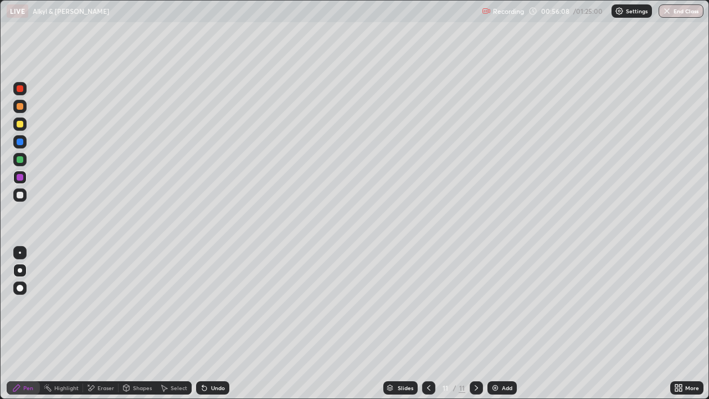
click at [19, 172] on div at bounding box center [19, 177] width 13 height 13
click at [21, 172] on div at bounding box center [19, 177] width 13 height 13
click at [21, 139] on div at bounding box center [20, 141] width 7 height 7
click at [20, 123] on div at bounding box center [20, 124] width 7 height 7
click at [220, 357] on div "Undo" at bounding box center [212, 387] width 33 height 13
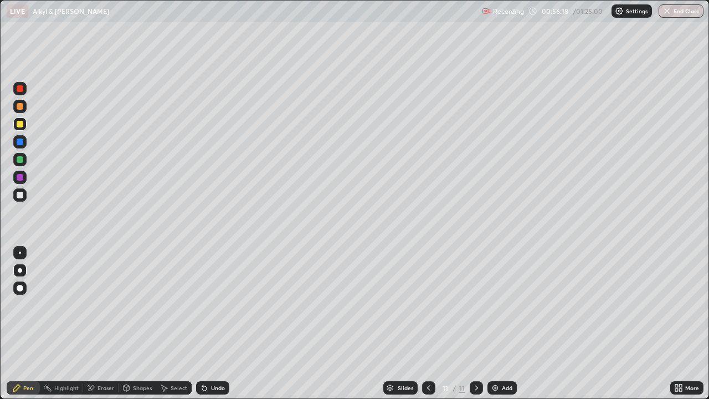
click at [220, 357] on div "Undo" at bounding box center [212, 387] width 33 height 13
click at [218, 357] on div "Undo" at bounding box center [212, 387] width 33 height 13
click at [214, 357] on div "Undo" at bounding box center [212, 387] width 33 height 13
click at [215, 357] on div "Undo" at bounding box center [212, 387] width 33 height 13
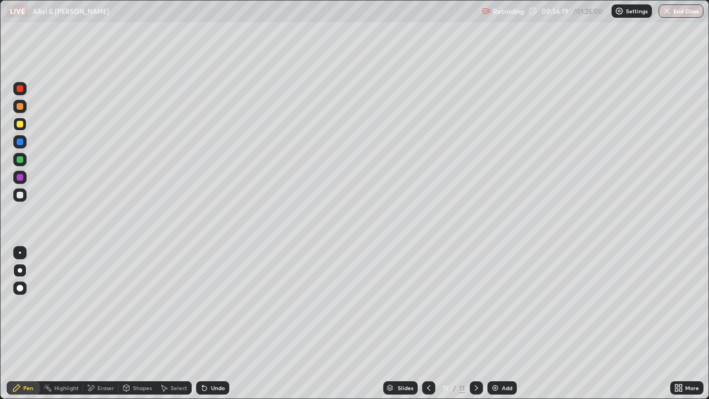
click at [216, 357] on div "Undo" at bounding box center [212, 387] width 33 height 13
click at [214, 357] on div "Undo" at bounding box center [212, 387] width 33 height 13
click at [213, 357] on div "Undo" at bounding box center [212, 387] width 33 height 13
click at [209, 357] on div "Undo" at bounding box center [212, 387] width 33 height 13
click at [19, 140] on div at bounding box center [20, 141] width 7 height 7
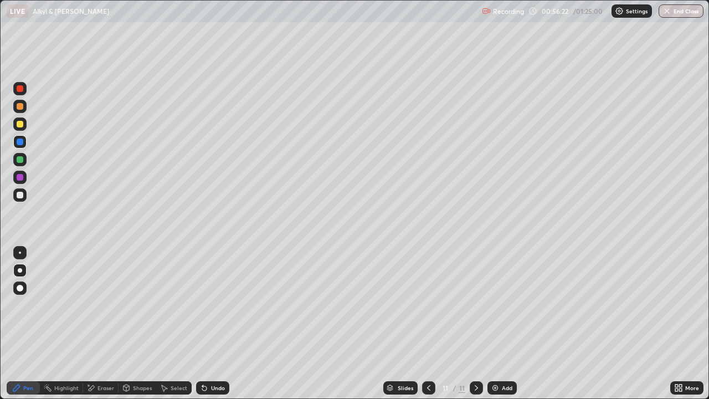
click at [20, 160] on div at bounding box center [20, 159] width 7 height 7
click at [20, 176] on div at bounding box center [20, 177] width 7 height 7
click at [19, 195] on div at bounding box center [20, 195] width 7 height 7
click at [20, 157] on div at bounding box center [20, 159] width 7 height 7
click at [216, 357] on div "Undo" at bounding box center [218, 388] width 14 height 6
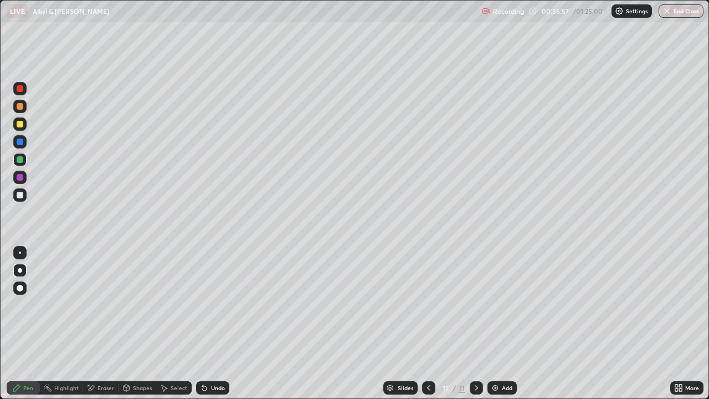
click at [207, 357] on div "Undo" at bounding box center [212, 387] width 33 height 13
click at [210, 357] on div "Undo" at bounding box center [212, 387] width 33 height 13
click at [212, 357] on div "Undo" at bounding box center [212, 387] width 33 height 13
click at [215, 357] on div "Undo" at bounding box center [218, 388] width 14 height 6
click at [218, 357] on div "Undo" at bounding box center [218, 388] width 14 height 6
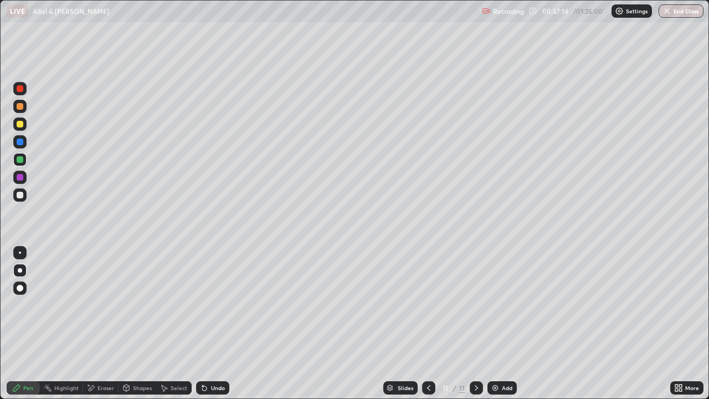
click at [219, 357] on div "Undo" at bounding box center [218, 388] width 14 height 6
click at [220, 357] on div "Undo" at bounding box center [218, 388] width 14 height 6
click at [222, 357] on div "Undo" at bounding box center [218, 388] width 14 height 6
click at [218, 357] on div "Undo" at bounding box center [218, 388] width 14 height 6
click at [212, 357] on div "Undo" at bounding box center [218, 388] width 14 height 6
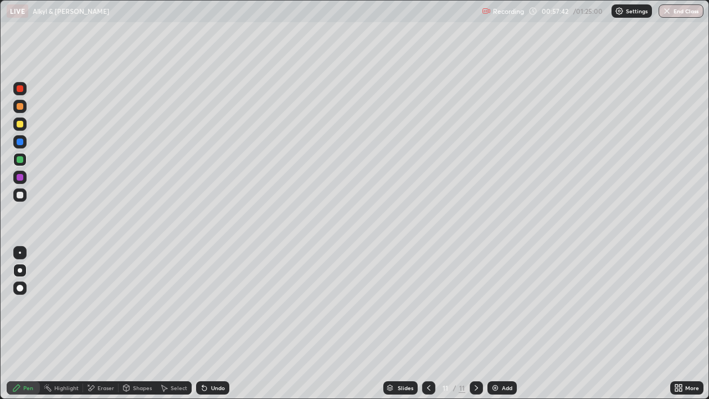
click at [216, 357] on div "Undo" at bounding box center [218, 388] width 14 height 6
click at [211, 357] on div "Undo" at bounding box center [218, 388] width 14 height 6
click at [215, 357] on div "Undo" at bounding box center [218, 388] width 14 height 6
click at [216, 357] on div "Undo" at bounding box center [218, 388] width 14 height 6
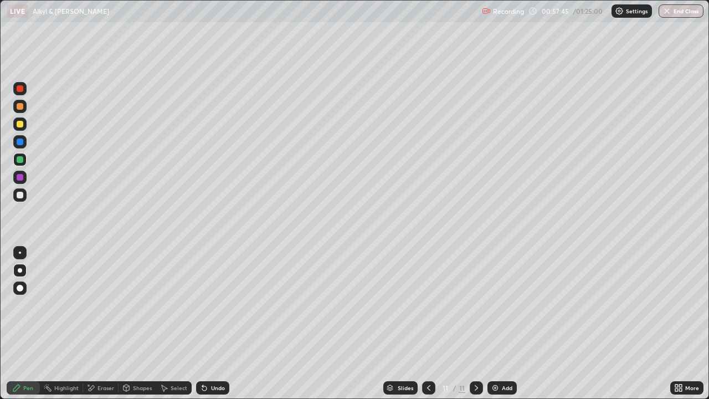
click at [218, 357] on div "Undo" at bounding box center [212, 387] width 33 height 13
click at [217, 357] on div "Undo" at bounding box center [212, 387] width 33 height 13
click at [218, 357] on div "Undo" at bounding box center [212, 387] width 33 height 13
click at [220, 357] on div "Undo" at bounding box center [212, 387] width 33 height 13
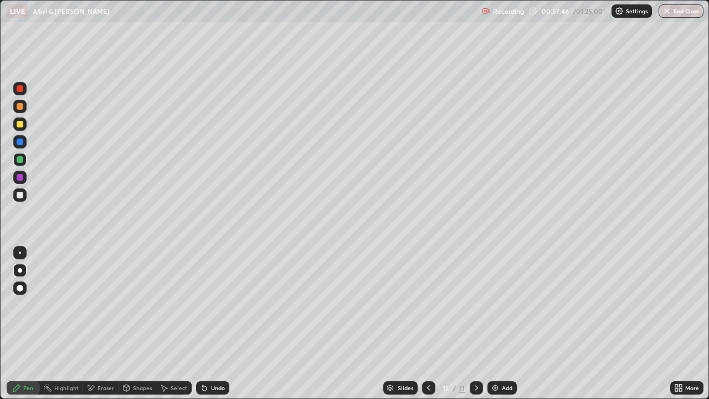
click at [220, 357] on div "Undo" at bounding box center [212, 387] width 33 height 13
click at [23, 142] on div at bounding box center [20, 141] width 7 height 7
click at [496, 357] on div "Add" at bounding box center [501, 387] width 29 height 13
click at [24, 84] on div at bounding box center [19, 88] width 13 height 13
click at [22, 141] on div at bounding box center [20, 141] width 7 height 7
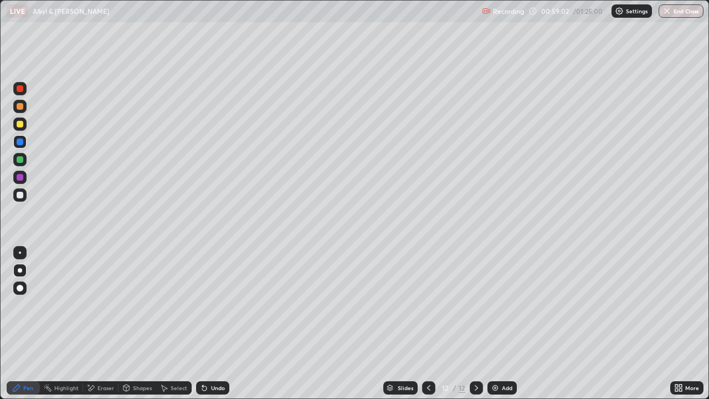
click at [22, 126] on div at bounding box center [20, 124] width 7 height 7
click at [20, 141] on div at bounding box center [20, 141] width 7 height 7
click at [24, 159] on div at bounding box center [19, 159] width 13 height 13
click at [22, 140] on div at bounding box center [20, 141] width 7 height 7
click at [24, 125] on div at bounding box center [19, 123] width 13 height 13
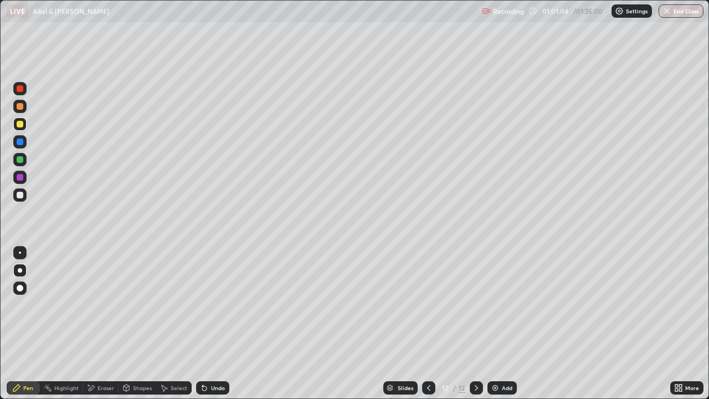
click at [21, 127] on div at bounding box center [20, 124] width 7 height 7
click at [22, 125] on div at bounding box center [20, 124] width 7 height 7
click at [20, 126] on div at bounding box center [20, 124] width 7 height 7
click at [22, 126] on div at bounding box center [20, 124] width 7 height 7
click at [20, 142] on div at bounding box center [20, 141] width 7 height 7
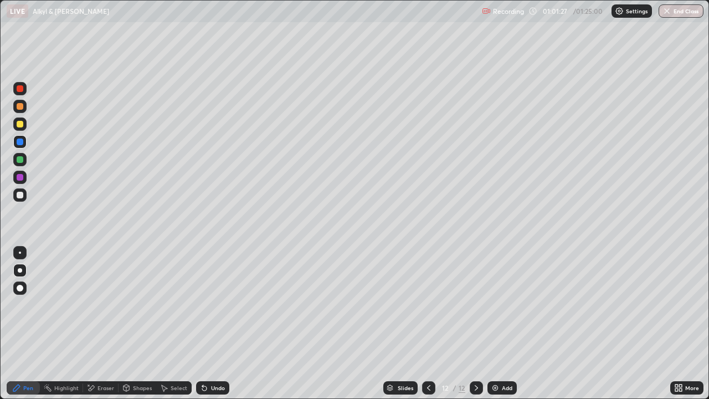
click at [21, 126] on div at bounding box center [20, 124] width 7 height 7
click at [20, 123] on div at bounding box center [20, 124] width 7 height 7
click at [21, 124] on div at bounding box center [20, 124] width 7 height 7
click at [20, 110] on div at bounding box center [19, 106] width 13 height 13
click at [22, 119] on div at bounding box center [19, 123] width 13 height 13
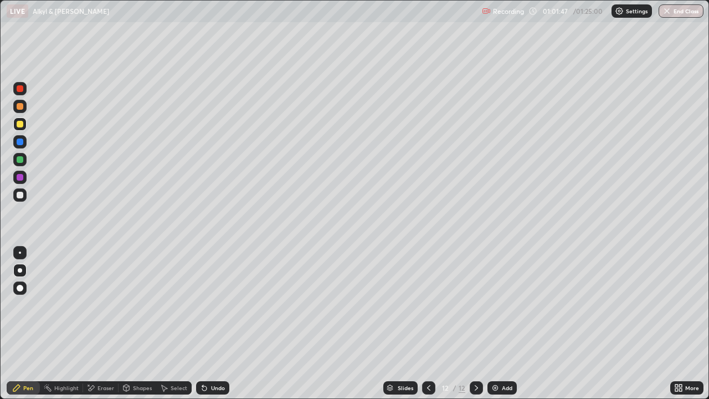
click at [20, 124] on div at bounding box center [20, 124] width 7 height 7
click at [227, 357] on div "Undo" at bounding box center [212, 387] width 33 height 13
click at [21, 105] on div at bounding box center [20, 106] width 7 height 7
click at [491, 357] on img at bounding box center [495, 387] width 9 height 9
click at [428, 357] on icon at bounding box center [428, 387] width 9 height 9
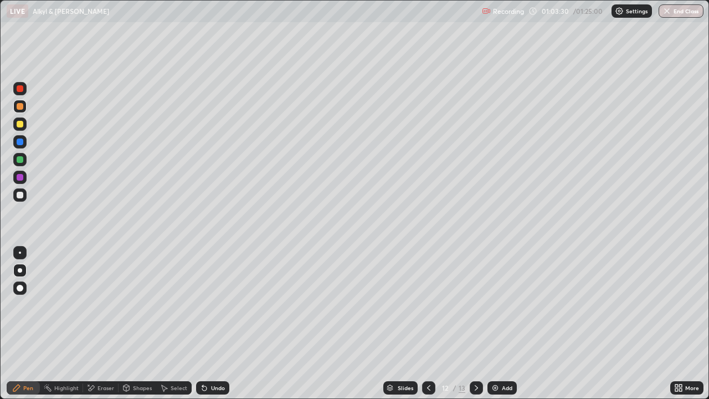
click at [428, 357] on icon at bounding box center [428, 387] width 9 height 9
click at [475, 357] on icon at bounding box center [476, 387] width 9 height 9
click at [478, 357] on icon at bounding box center [476, 387] width 9 height 9
click at [22, 107] on div at bounding box center [20, 106] width 7 height 7
click at [20, 156] on div at bounding box center [20, 159] width 7 height 7
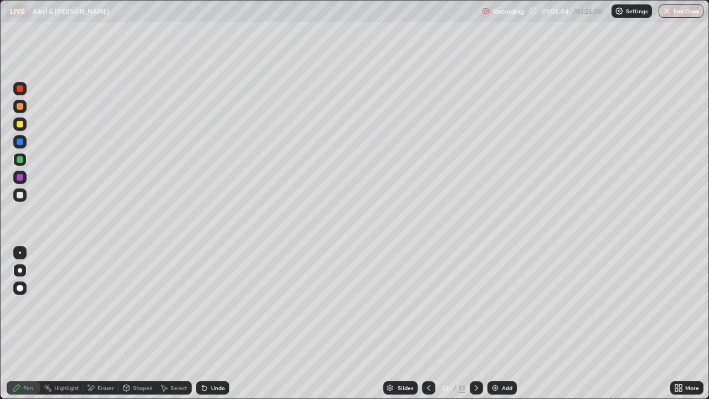
click at [22, 156] on div at bounding box center [20, 159] width 7 height 7
click at [22, 159] on div at bounding box center [20, 159] width 7 height 7
click at [20, 160] on div at bounding box center [20, 159] width 7 height 7
click at [18, 157] on div at bounding box center [20, 159] width 7 height 7
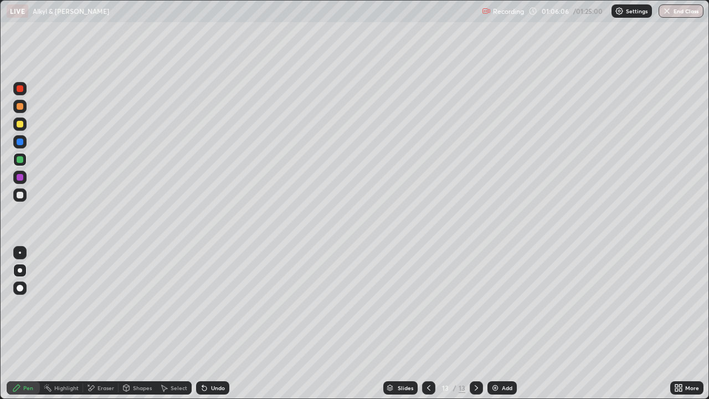
click at [19, 126] on div at bounding box center [20, 124] width 7 height 7
click at [20, 124] on div at bounding box center [20, 124] width 7 height 7
click at [21, 108] on div at bounding box center [20, 106] width 7 height 7
click at [20, 107] on div at bounding box center [20, 106] width 7 height 7
click at [24, 158] on div at bounding box center [19, 159] width 13 height 13
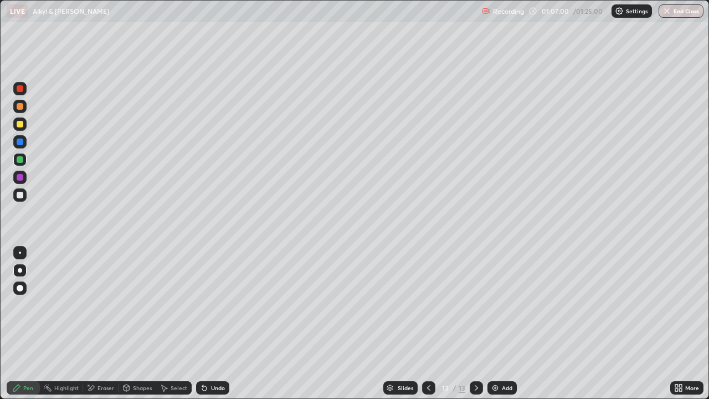
click at [20, 158] on div at bounding box center [20, 159] width 7 height 7
click at [19, 142] on div at bounding box center [20, 141] width 7 height 7
click at [20, 178] on div at bounding box center [20, 177] width 7 height 7
click at [24, 189] on div at bounding box center [19, 194] width 13 height 13
click at [19, 159] on div at bounding box center [20, 159] width 7 height 7
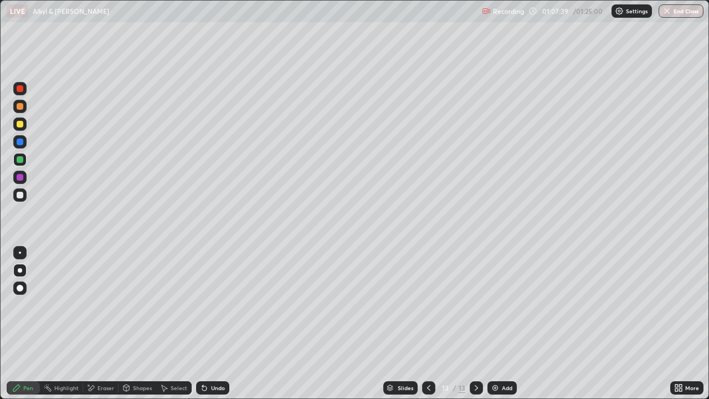
click at [20, 176] on div at bounding box center [20, 177] width 7 height 7
click at [20, 107] on div at bounding box center [20, 106] width 7 height 7
click at [210, 357] on div "Undo" at bounding box center [212, 387] width 33 height 13
click at [19, 161] on div at bounding box center [20, 159] width 7 height 7
click at [22, 174] on div at bounding box center [20, 177] width 7 height 7
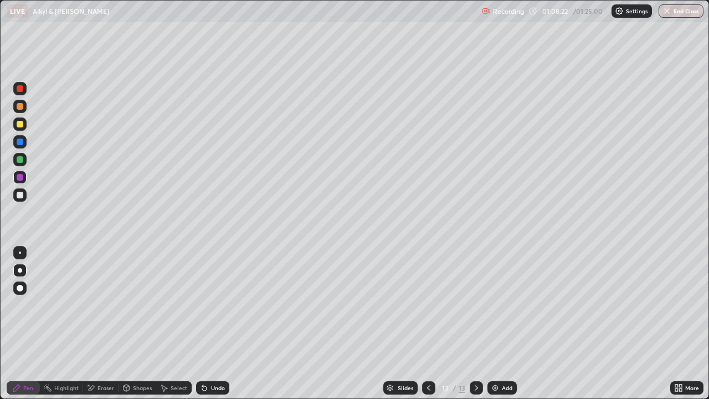
click at [20, 145] on div at bounding box center [20, 141] width 7 height 7
click at [21, 162] on div at bounding box center [20, 159] width 7 height 7
click at [22, 174] on div at bounding box center [20, 177] width 7 height 7
click at [19, 143] on div at bounding box center [20, 141] width 7 height 7
click at [18, 119] on div at bounding box center [19, 123] width 13 height 13
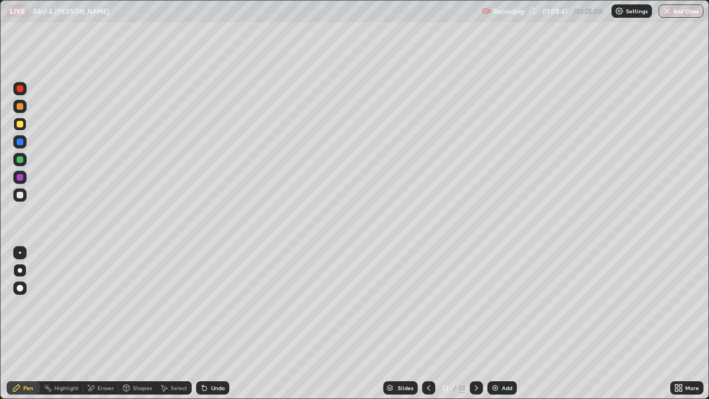
click at [22, 158] on div at bounding box center [20, 159] width 7 height 7
click at [18, 138] on div at bounding box center [20, 141] width 7 height 7
click at [18, 125] on div at bounding box center [20, 124] width 7 height 7
click at [211, 357] on div "Undo" at bounding box center [218, 388] width 14 height 6
click at [19, 191] on div at bounding box center [19, 194] width 13 height 13
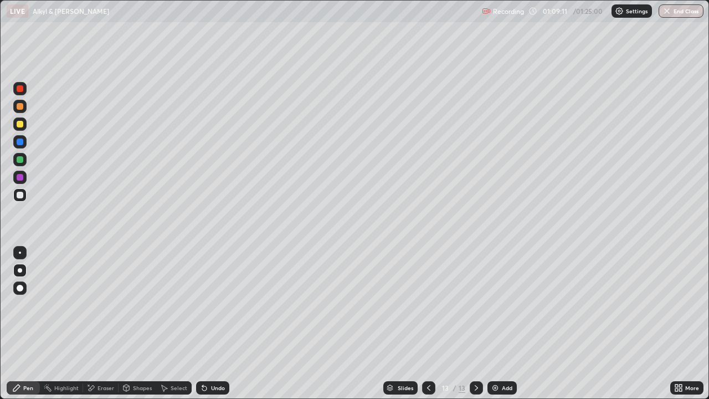
click at [18, 155] on div at bounding box center [19, 159] width 13 height 13
click at [22, 121] on div at bounding box center [20, 124] width 7 height 7
click at [18, 93] on div at bounding box center [19, 88] width 13 height 13
click at [20, 88] on div at bounding box center [20, 88] width 7 height 7
click at [20, 195] on div at bounding box center [20, 195] width 7 height 7
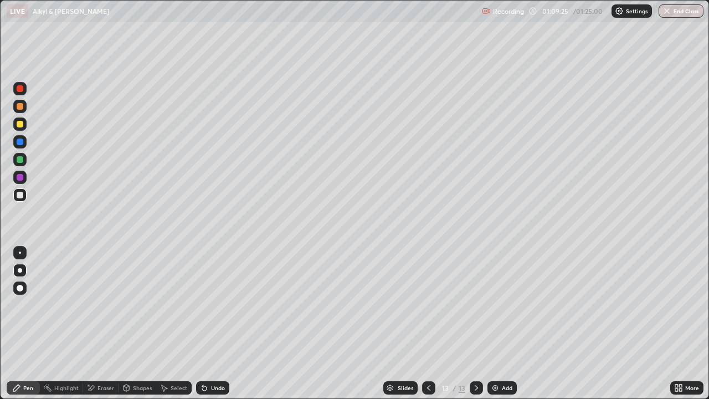
click at [22, 192] on div at bounding box center [20, 195] width 7 height 7
click at [500, 357] on div "Add" at bounding box center [501, 387] width 29 height 13
click at [21, 142] on div at bounding box center [20, 141] width 7 height 7
click at [21, 107] on div at bounding box center [20, 106] width 7 height 7
click at [20, 107] on div at bounding box center [20, 106] width 7 height 7
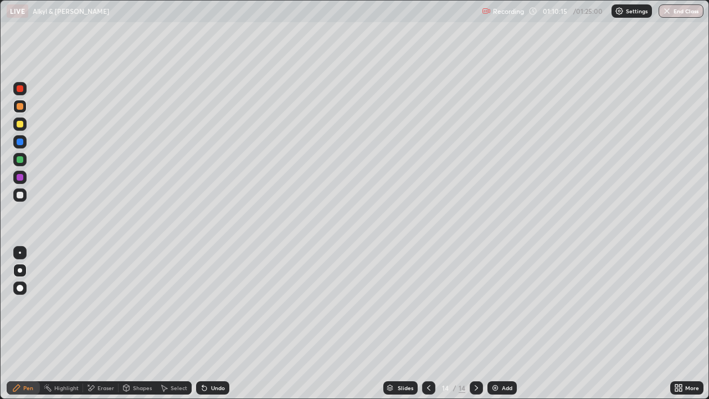
click at [19, 108] on div at bounding box center [20, 106] width 7 height 7
click at [17, 109] on div at bounding box center [19, 106] width 13 height 13
click at [19, 180] on div at bounding box center [20, 177] width 7 height 7
click at [19, 125] on div at bounding box center [20, 124] width 7 height 7
click at [20, 106] on div at bounding box center [20, 106] width 7 height 7
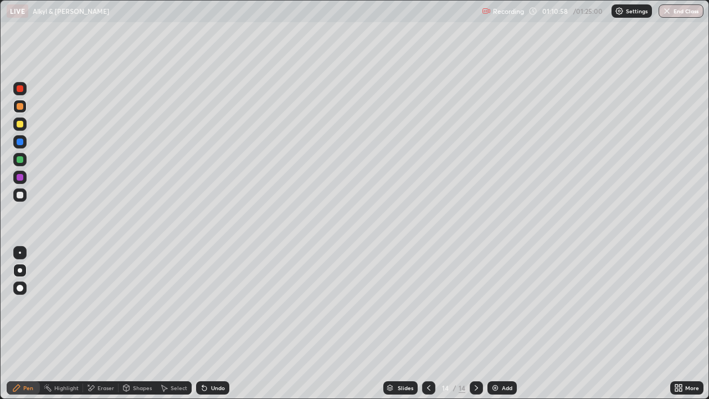
click at [24, 158] on div at bounding box center [19, 159] width 13 height 13
click at [214, 357] on div "Undo" at bounding box center [212, 387] width 33 height 13
click at [24, 196] on div at bounding box center [19, 194] width 13 height 13
click at [211, 357] on div "Undo" at bounding box center [218, 388] width 14 height 6
click at [106, 357] on div "Eraser" at bounding box center [105, 388] width 17 height 6
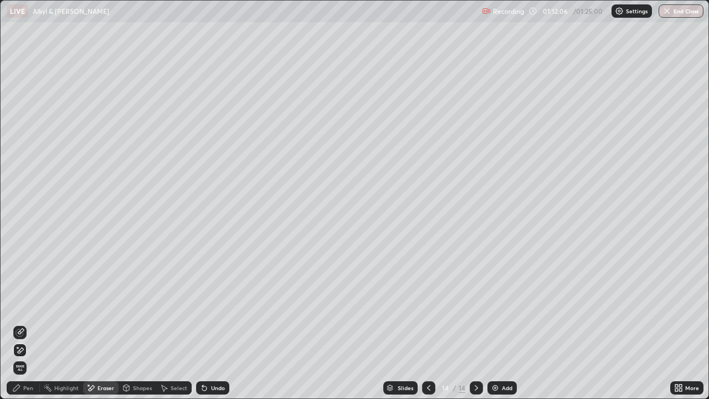
click at [33, 357] on div "Pen" at bounding box center [23, 387] width 33 height 13
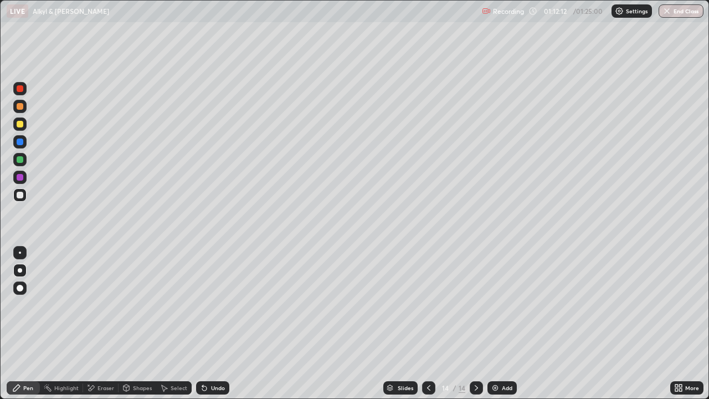
click at [25, 192] on div at bounding box center [19, 194] width 13 height 13
click at [21, 177] on div at bounding box center [20, 177] width 7 height 7
click at [19, 161] on div at bounding box center [20, 159] width 7 height 7
click at [213, 357] on div "Undo" at bounding box center [218, 388] width 14 height 6
click at [19, 193] on div at bounding box center [20, 195] width 7 height 7
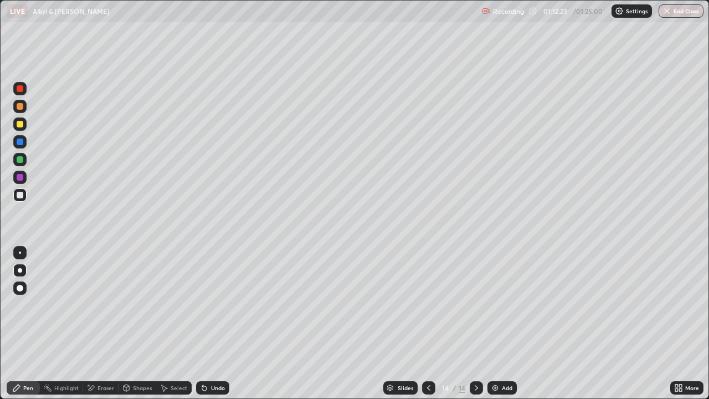
click at [88, 357] on div "Eraser" at bounding box center [100, 387] width 35 height 13
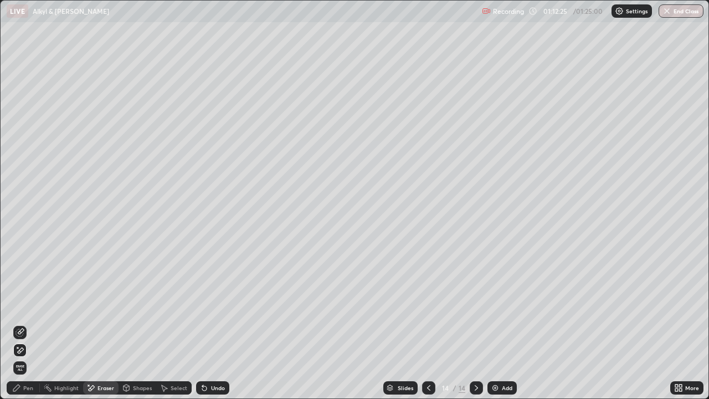
click at [213, 357] on div "Undo" at bounding box center [218, 388] width 14 height 6
click at [28, 357] on div "Pen" at bounding box center [28, 388] width 10 height 6
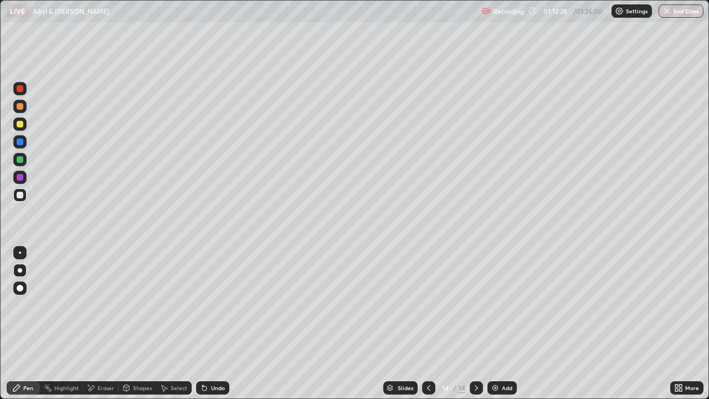
click at [20, 192] on div at bounding box center [20, 195] width 7 height 7
click at [103, 357] on div "Eraser" at bounding box center [105, 388] width 17 height 6
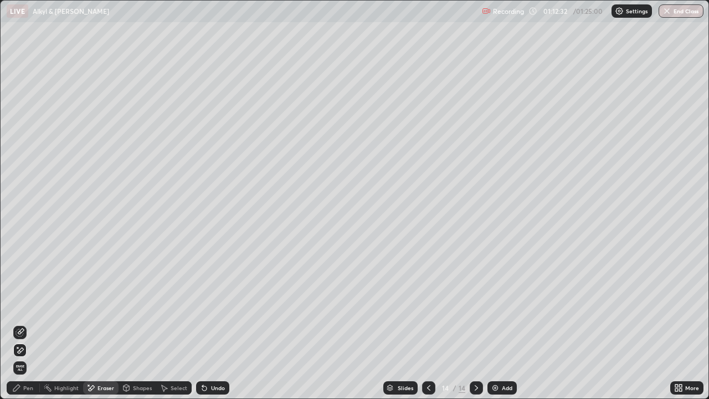
click at [28, 357] on div "Pen" at bounding box center [23, 387] width 33 height 13
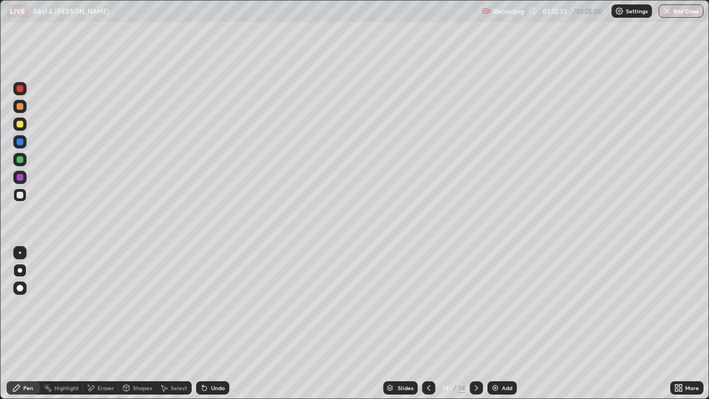
click at [24, 188] on div at bounding box center [19, 195] width 13 height 18
click at [21, 158] on div at bounding box center [20, 159] width 7 height 7
click at [220, 357] on div "Undo" at bounding box center [212, 387] width 33 height 13
click at [212, 357] on div "Undo" at bounding box center [218, 388] width 14 height 6
click at [211, 357] on div "Undo" at bounding box center [218, 388] width 14 height 6
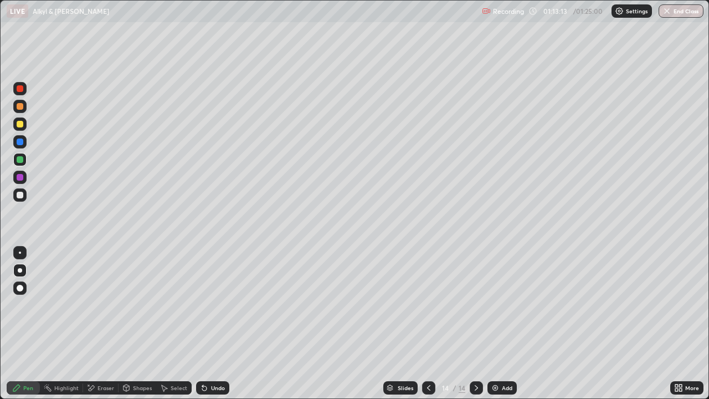
click at [103, 357] on div "Eraser" at bounding box center [105, 388] width 17 height 6
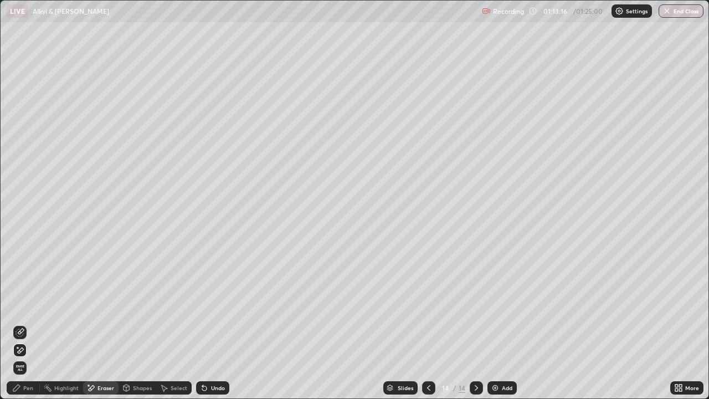
click at [26, 357] on div "Pen" at bounding box center [28, 388] width 10 height 6
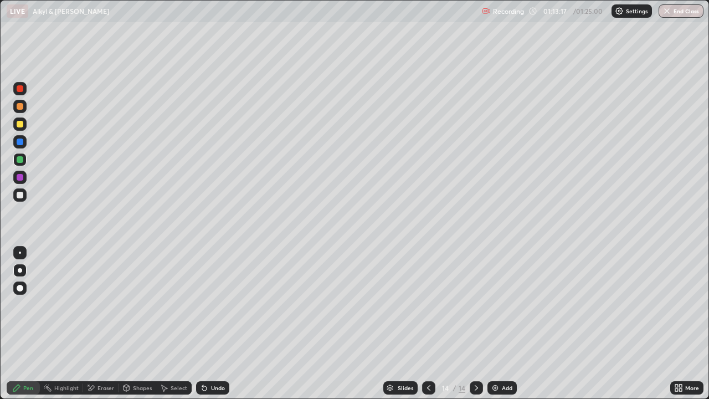
click at [21, 192] on div at bounding box center [20, 195] width 7 height 7
click at [19, 193] on div at bounding box center [20, 195] width 7 height 7
click at [20, 194] on div at bounding box center [20, 195] width 7 height 7
click at [24, 111] on div at bounding box center [19, 106] width 13 height 13
click at [23, 90] on div at bounding box center [20, 88] width 7 height 7
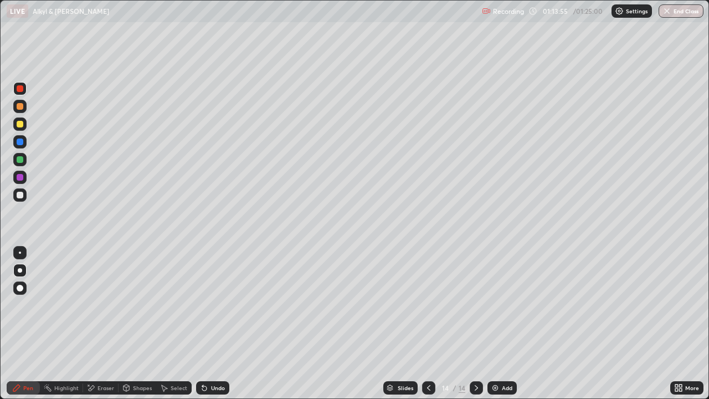
click at [20, 107] on div at bounding box center [20, 106] width 7 height 7
click at [22, 126] on div at bounding box center [20, 124] width 7 height 7
click at [19, 137] on div at bounding box center [19, 141] width 13 height 13
click at [20, 144] on div at bounding box center [20, 141] width 7 height 7
click at [22, 194] on div at bounding box center [20, 195] width 7 height 7
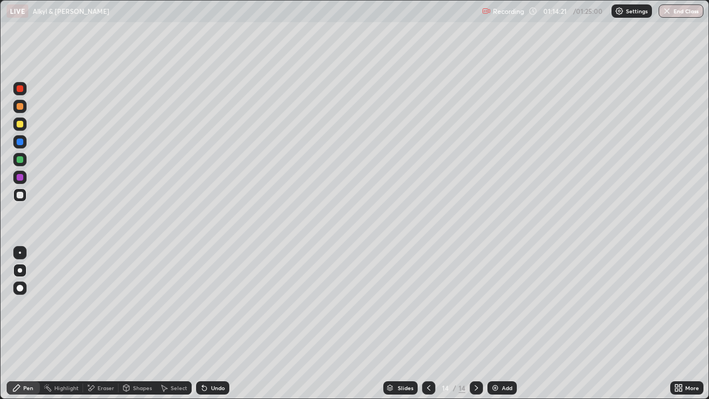
click at [20, 171] on div at bounding box center [19, 177] width 13 height 13
click at [20, 159] on div at bounding box center [20, 159] width 7 height 7
click at [21, 193] on div at bounding box center [20, 195] width 7 height 7
click at [22, 140] on div at bounding box center [20, 141] width 7 height 7
click at [21, 123] on div at bounding box center [20, 124] width 7 height 7
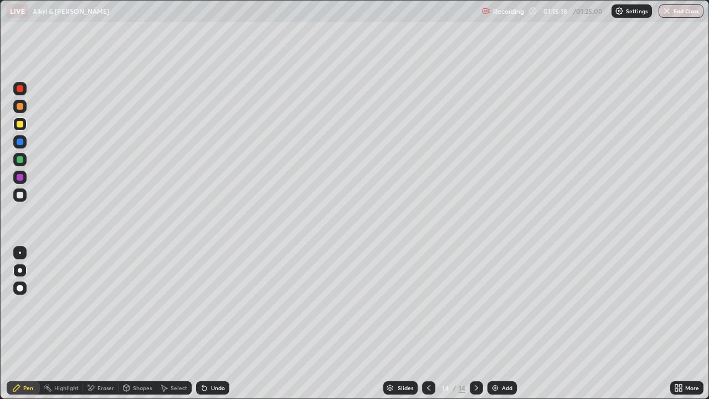
click at [214, 357] on div "Undo" at bounding box center [218, 388] width 14 height 6
click at [21, 107] on div at bounding box center [20, 106] width 7 height 7
click at [96, 357] on div "Eraser" at bounding box center [100, 387] width 35 height 13
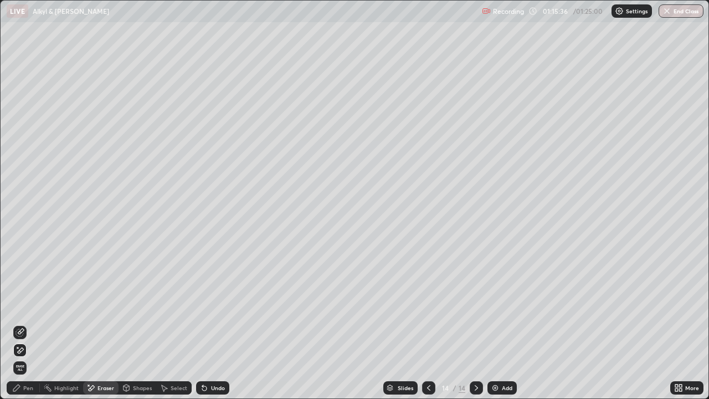
click at [24, 357] on div "Pen" at bounding box center [23, 387] width 33 height 13
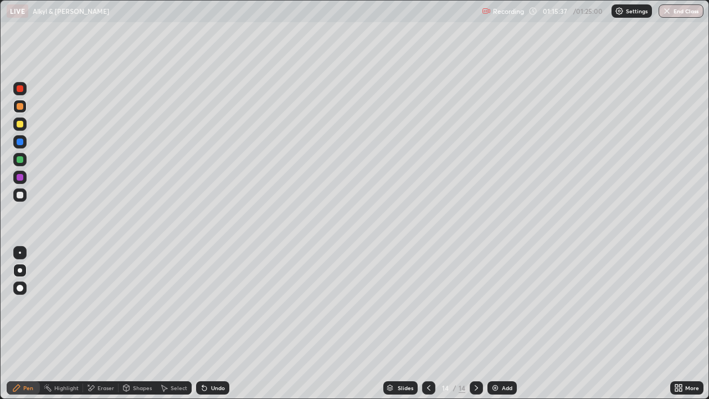
click at [22, 194] on div at bounding box center [20, 195] width 7 height 7
click at [498, 357] on img at bounding box center [495, 387] width 9 height 9
click at [24, 124] on div at bounding box center [19, 123] width 13 height 13
click at [24, 87] on div at bounding box center [19, 88] width 13 height 13
click at [21, 140] on div at bounding box center [20, 141] width 7 height 7
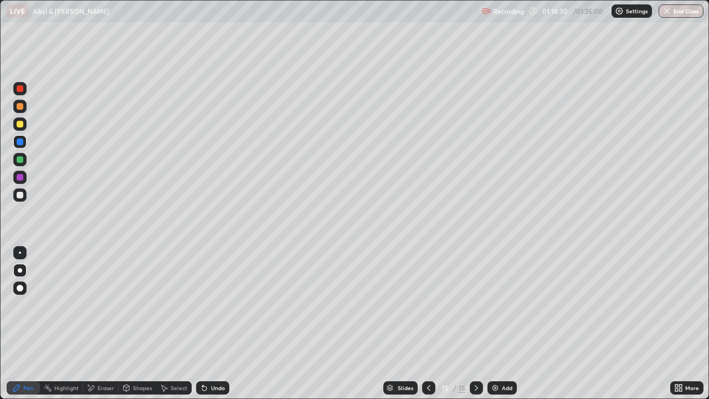
click at [14, 194] on div at bounding box center [19, 194] width 13 height 13
click at [209, 357] on div "Undo" at bounding box center [212, 387] width 33 height 13
click at [21, 141] on div at bounding box center [20, 141] width 7 height 7
click at [20, 125] on div at bounding box center [20, 124] width 7 height 7
click at [23, 177] on div at bounding box center [20, 177] width 7 height 7
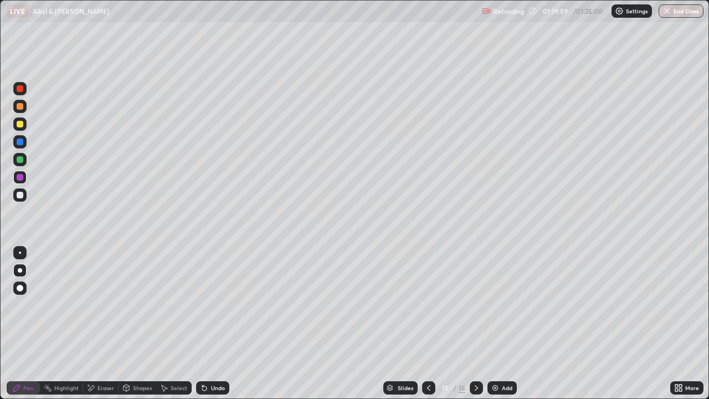
click at [214, 357] on div "Undo" at bounding box center [218, 388] width 14 height 6
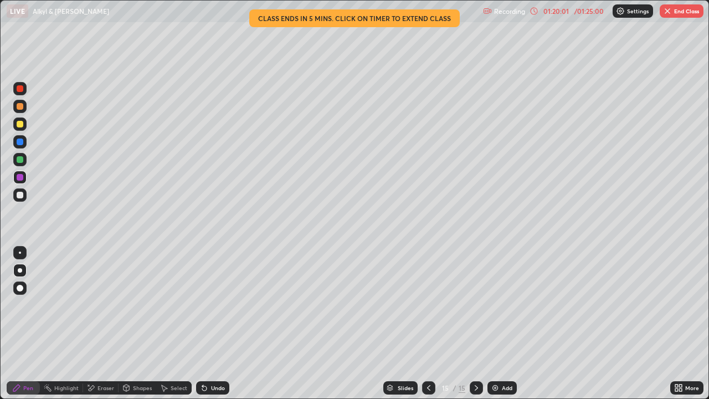
click at [22, 194] on div at bounding box center [20, 195] width 7 height 7
click at [560, 12] on div "01:20:02" at bounding box center [556, 11] width 31 height 7
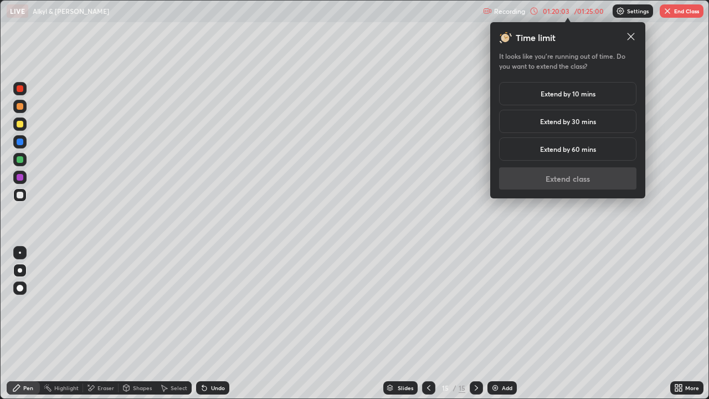
click at [562, 93] on h5 "Extend by 10 mins" at bounding box center [568, 94] width 55 height 10
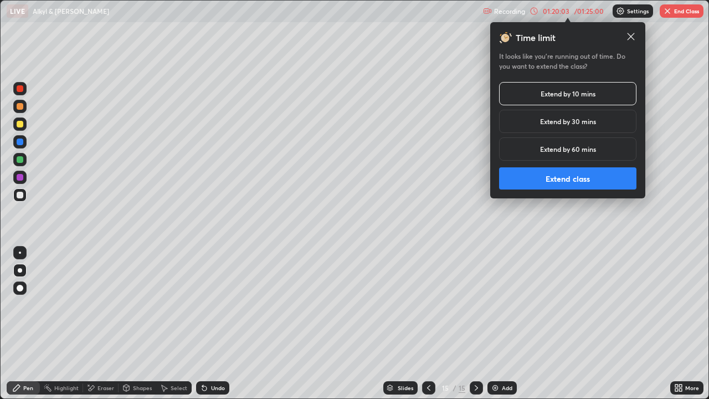
click at [559, 182] on button "Extend class" at bounding box center [567, 178] width 137 height 22
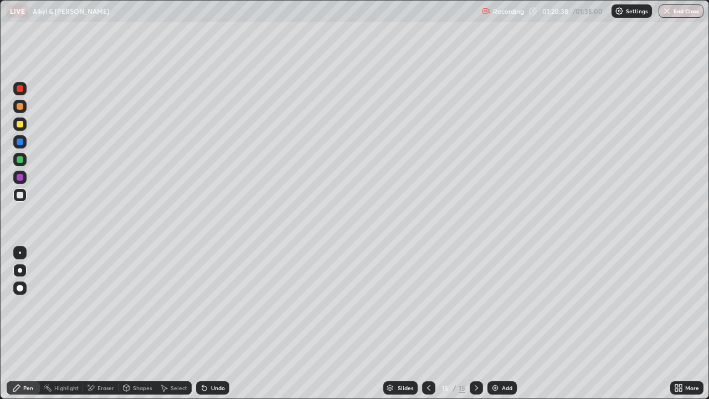
click at [507, 357] on div "Add" at bounding box center [501, 387] width 29 height 13
click at [19, 106] on div at bounding box center [20, 106] width 7 height 7
click at [17, 107] on div at bounding box center [20, 106] width 7 height 7
click at [21, 105] on div at bounding box center [20, 106] width 7 height 7
click at [22, 107] on div at bounding box center [20, 106] width 7 height 7
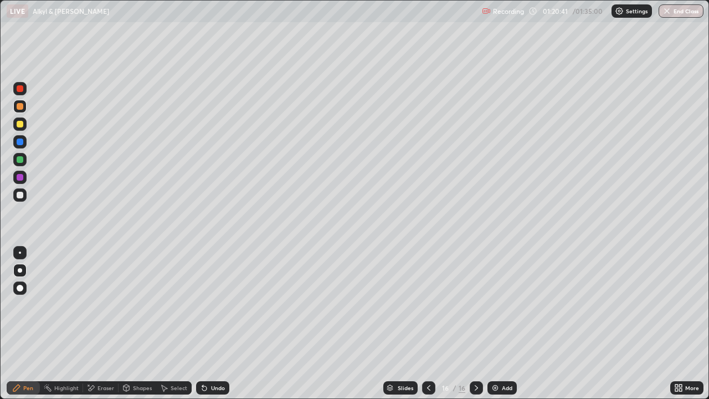
click at [21, 108] on div at bounding box center [20, 106] width 7 height 7
click at [20, 107] on div at bounding box center [20, 106] width 7 height 7
click at [20, 192] on div at bounding box center [20, 195] width 7 height 7
click at [20, 128] on div at bounding box center [19, 123] width 13 height 13
click at [676, 357] on icon at bounding box center [676, 389] width 3 height 3
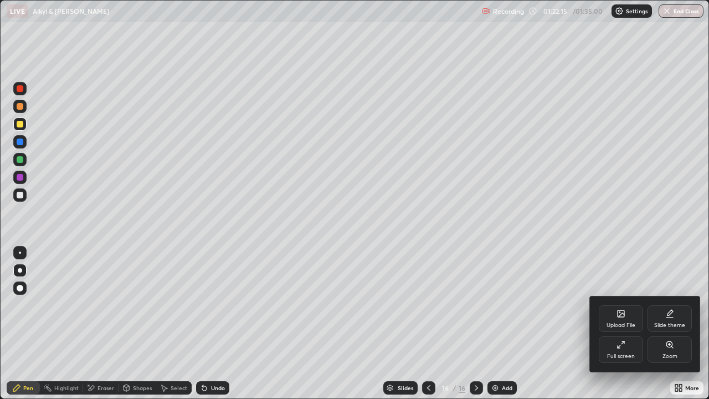
click at [605, 347] on div "Full screen" at bounding box center [621, 349] width 44 height 27
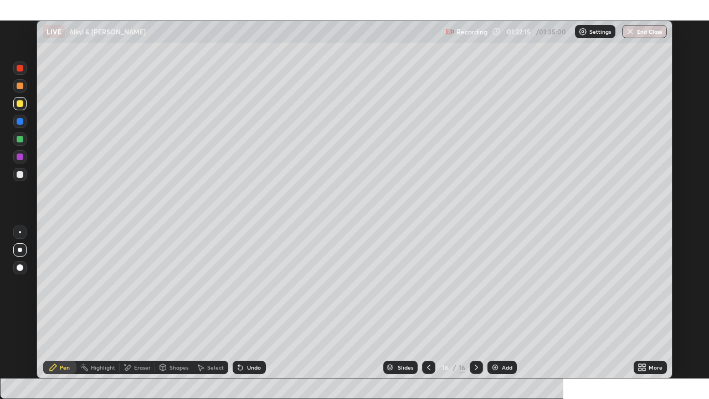
scroll to position [55031, 54680]
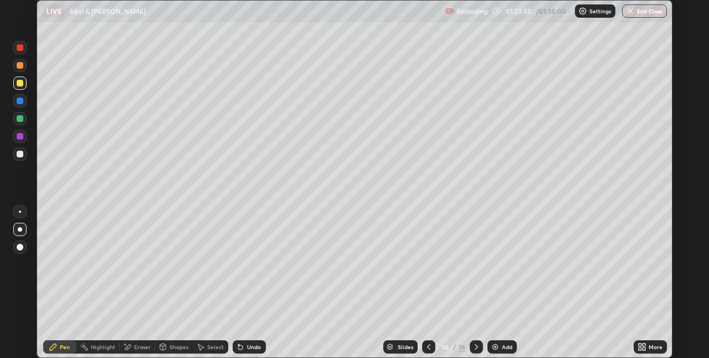
click at [654, 352] on div "More" at bounding box center [650, 346] width 33 height 13
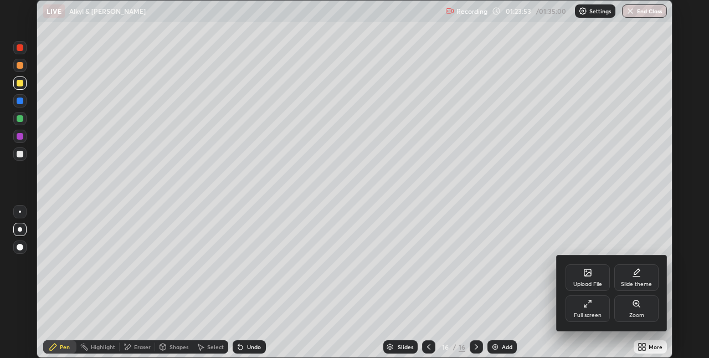
click at [600, 306] on div "Full screen" at bounding box center [588, 308] width 44 height 27
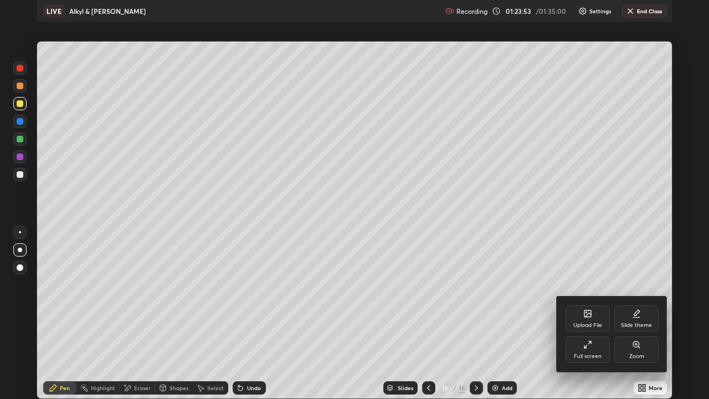
scroll to position [399, 709]
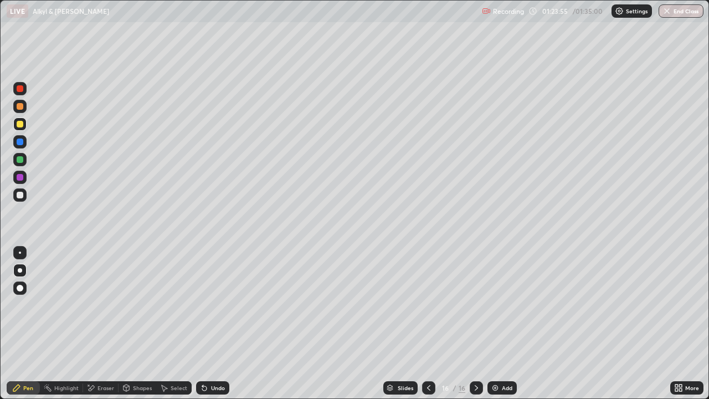
click at [19, 112] on div at bounding box center [19, 106] width 13 height 13
click at [20, 142] on div at bounding box center [20, 141] width 7 height 7
click at [22, 190] on div at bounding box center [19, 194] width 13 height 13
click at [20, 125] on div at bounding box center [20, 124] width 7 height 7
click at [218, 357] on div "Undo" at bounding box center [218, 388] width 14 height 6
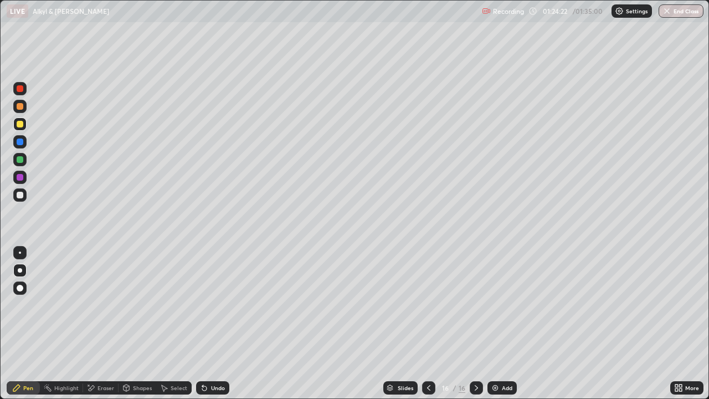
click at [20, 160] on div at bounding box center [20, 159] width 7 height 7
click at [21, 193] on div at bounding box center [20, 195] width 7 height 7
click at [21, 124] on div at bounding box center [20, 124] width 7 height 7
click at [215, 357] on div "Undo" at bounding box center [212, 387] width 33 height 13
click at [24, 194] on div at bounding box center [19, 194] width 13 height 13
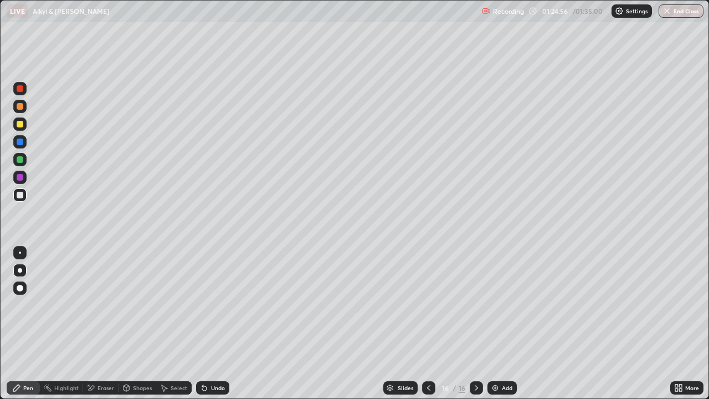
click at [215, 357] on div "Undo" at bounding box center [218, 388] width 14 height 6
click at [223, 357] on div "Undo" at bounding box center [218, 388] width 14 height 6
click at [214, 357] on div "Undo" at bounding box center [218, 388] width 14 height 6
click at [212, 357] on div "Undo" at bounding box center [218, 388] width 14 height 6
click at [681, 11] on button "End Class" at bounding box center [681, 10] width 45 height 13
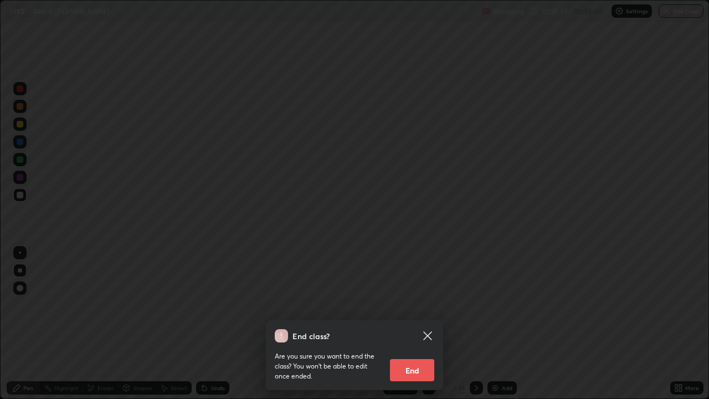
click at [415, 357] on button "End" at bounding box center [412, 370] width 44 height 22
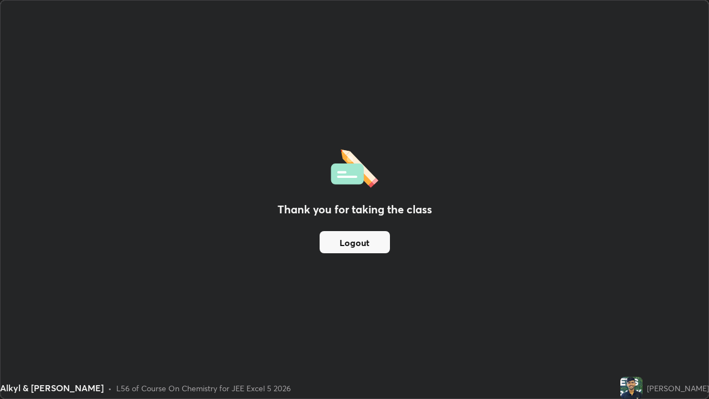
click at [348, 240] on button "Logout" at bounding box center [355, 242] width 70 height 22
click at [350, 238] on button "Logout" at bounding box center [355, 242] width 70 height 22
click at [352, 236] on button "Logout" at bounding box center [355, 242] width 70 height 22
